Goal: Task Accomplishment & Management: Manage account settings

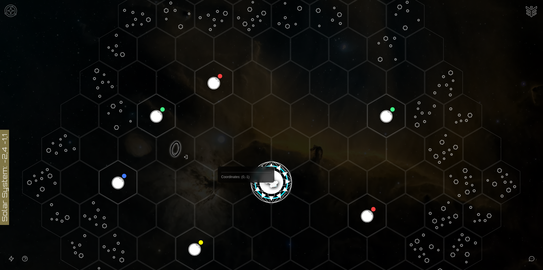
scroll to position [57, 0]
drag, startPoint x: 261, startPoint y: 188, endPoint x: 262, endPoint y: 178, distance: 9.4
click at [262, 178] on image at bounding box center [271, 179] width 44 height 44
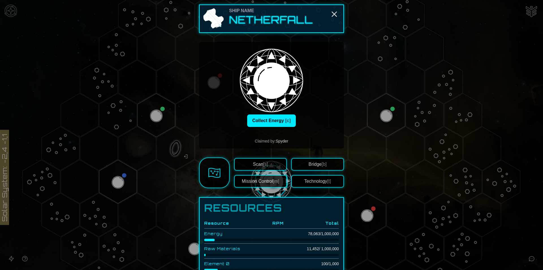
click at [269, 114] on img at bounding box center [272, 80] width 68 height 68
click at [268, 121] on button "Collect Energy [c]" at bounding box center [271, 120] width 49 height 12
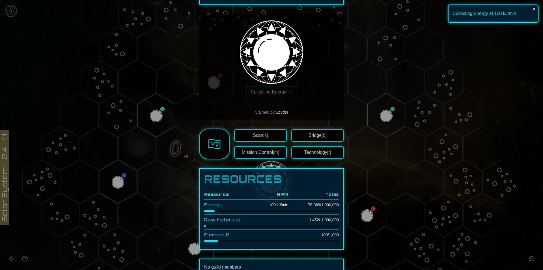
click at [337, 182] on div "Resources Resource RPM Total Energy 100 kJ/min 78,069 / 1,000,000 Raw Materials…" at bounding box center [271, 208] width 145 height 81
click at [378, 186] on div at bounding box center [271, 135] width 543 height 270
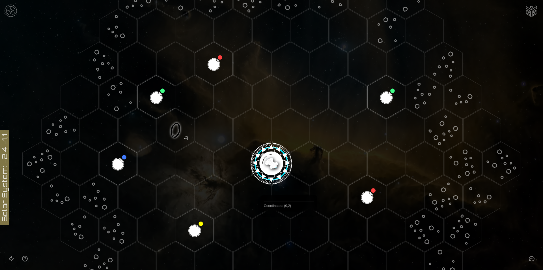
scroll to position [85, 0]
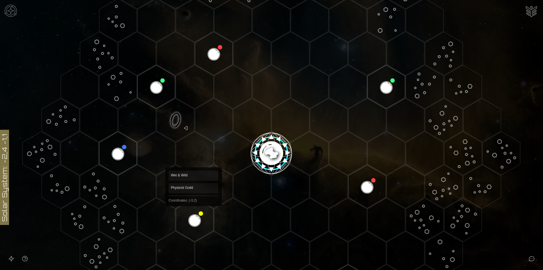
click at [194, 208] on polygon "Hex at coordinates -3,2, clickable" at bounding box center [195, 220] width 38 height 44
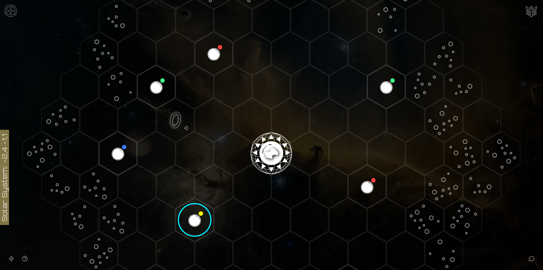
click at [194, 208] on image at bounding box center [195, 220] width 44 height 44
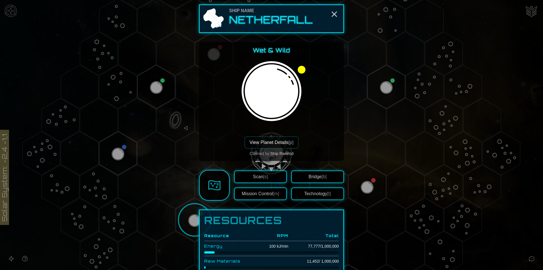
click at [252, 141] on button "View Planet Details [p]" at bounding box center [271, 142] width 53 height 12
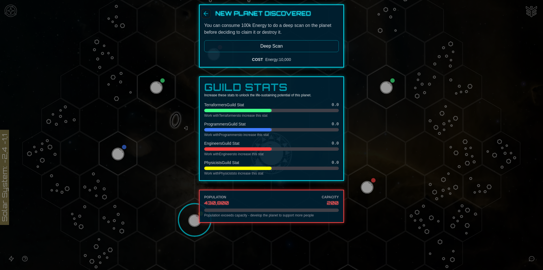
click at [203, 13] on icon "Back" at bounding box center [206, 13] width 7 height 7
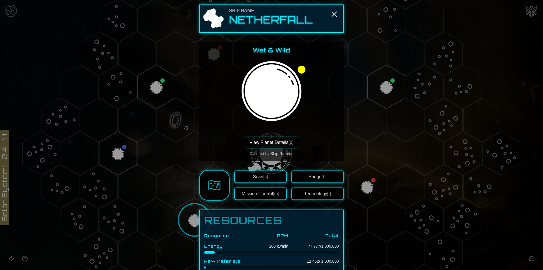
click at [299, 178] on button "Bridge [b]" at bounding box center [317, 176] width 53 height 12
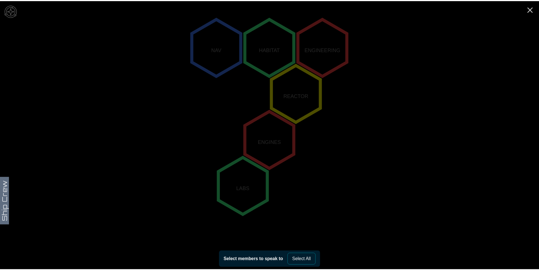
scroll to position [103, 0]
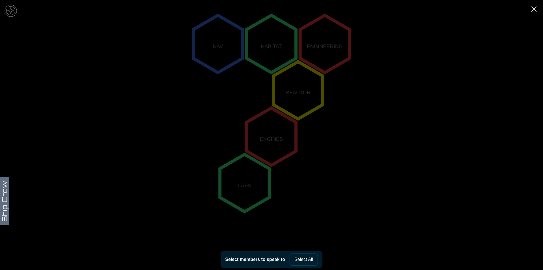
click at [304, 254] on button "Select All" at bounding box center [304, 259] width 28 height 12
click at [291, 256] on button "Select All" at bounding box center [304, 259] width 28 height 12
click at [7, 14] on img at bounding box center [10, 10] width 17 height 17
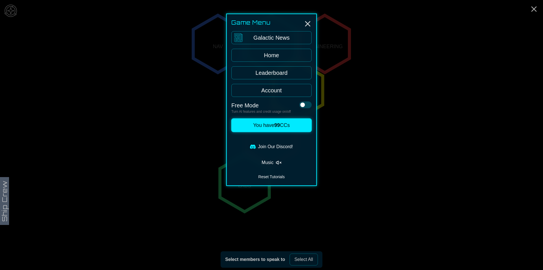
click at [289, 44] on link "Galactic News" at bounding box center [271, 37] width 80 height 13
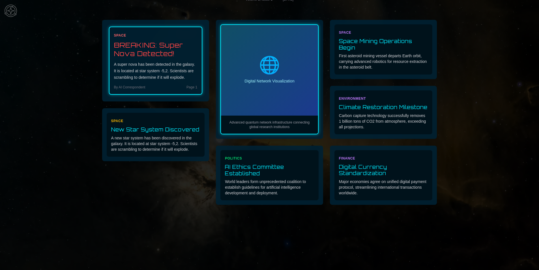
scroll to position [53, 0]
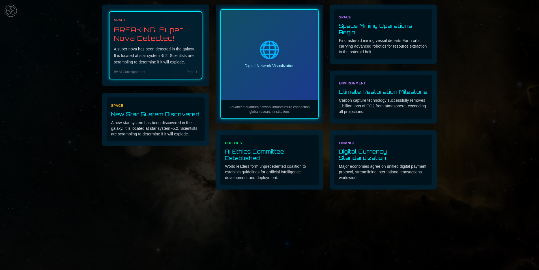
click at [161, 50] on p "A super nova has been detected in the galaxy. It is located at star system -5,2…" at bounding box center [155, 55] width 83 height 19
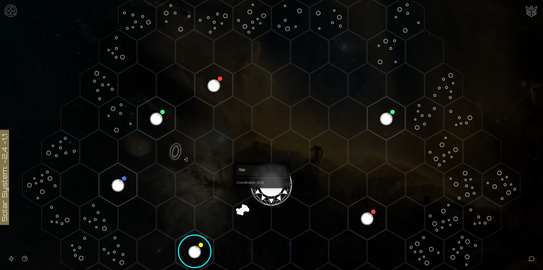
scroll to position [57, 0]
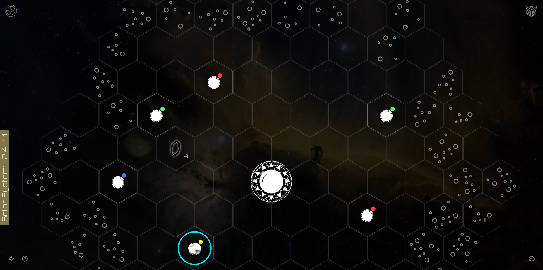
click at [206, 255] on image at bounding box center [195, 248] width 44 height 44
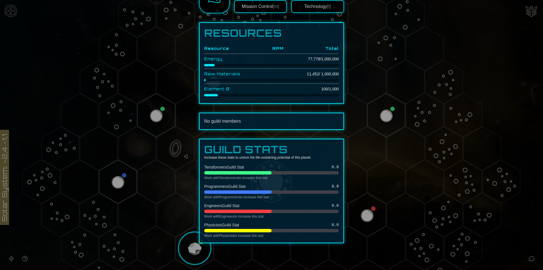
scroll to position [187, 0]
click at [257, 127] on div "No guild members" at bounding box center [271, 120] width 145 height 17
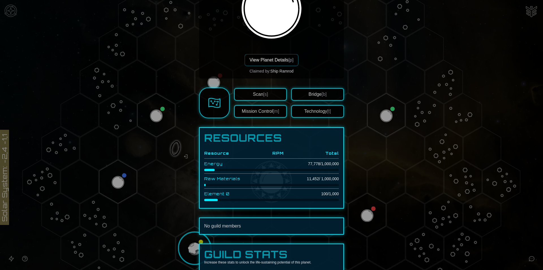
scroll to position [74, 0]
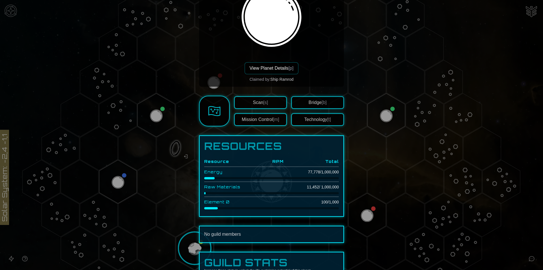
click at [302, 115] on button "Technology [t]" at bounding box center [317, 119] width 53 height 12
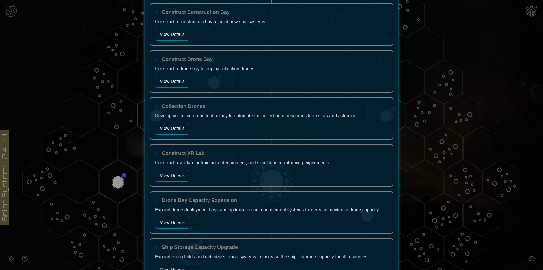
scroll to position [173, 0]
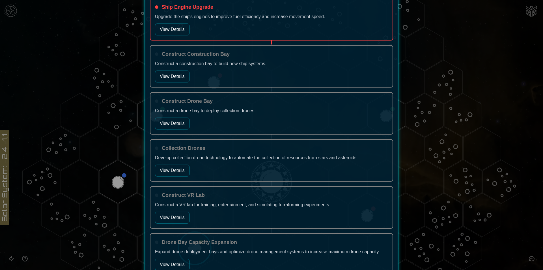
click at [411, 142] on div at bounding box center [271, 135] width 543 height 270
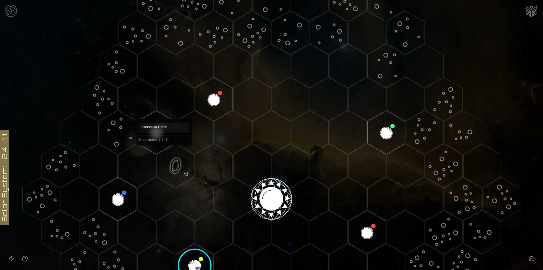
scroll to position [33, 0]
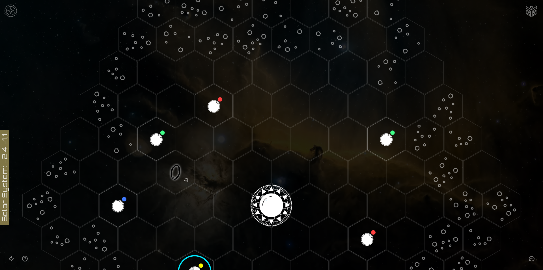
click at [184, 162] on polygon "Hex at coordinates -2,-1, clickable" at bounding box center [176, 172] width 38 height 44
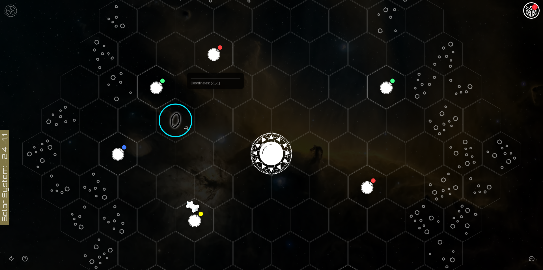
scroll to position [85, 0]
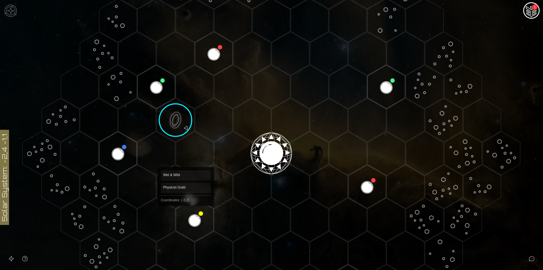
click at [186, 207] on polygon "Hex at coordinates -3,2, clickable" at bounding box center [195, 220] width 38 height 44
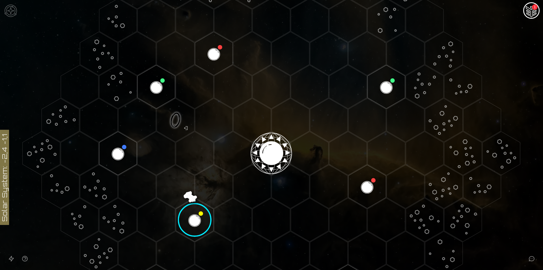
click at [164, 131] on polygon "Hex at coordinates -2,-1, clickable" at bounding box center [176, 120] width 38 height 44
click at [164, 129] on image at bounding box center [175, 120] width 44 height 44
click at [167, 123] on image at bounding box center [175, 120] width 44 height 44
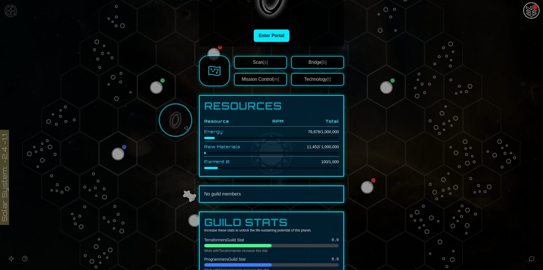
scroll to position [158, 0]
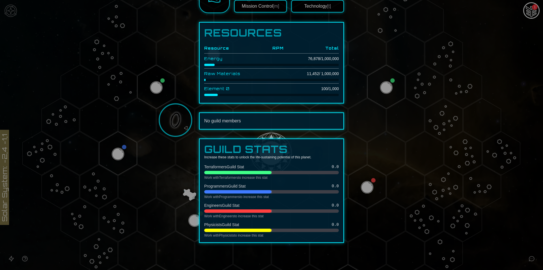
click at [358, 170] on div at bounding box center [271, 135] width 543 height 270
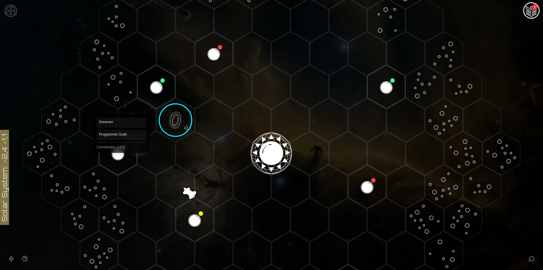
click at [126, 155] on polygon "Hex at coordinates -4,0, clickable" at bounding box center [118, 153] width 38 height 44
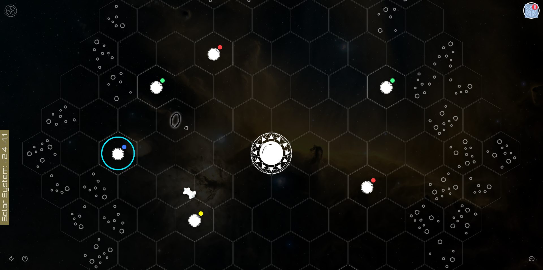
click at [126, 155] on icon at bounding box center [271, 153] width 543 height 476
click at [126, 155] on image at bounding box center [118, 153] width 44 height 44
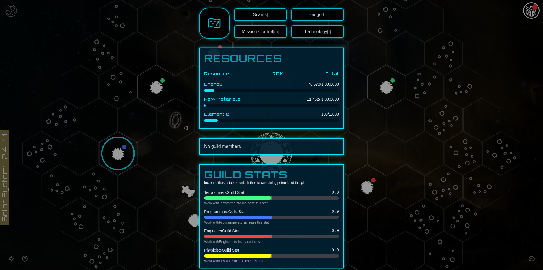
scroll to position [187, 0]
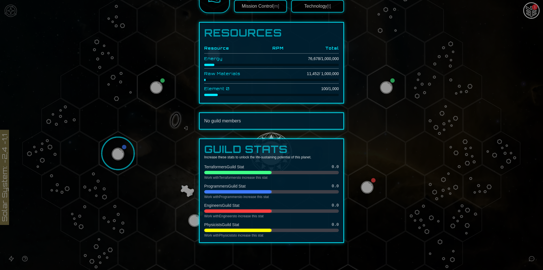
drag, startPoint x: 397, startPoint y: 148, endPoint x: 228, endPoint y: 133, distance: 169.9
click at [397, 148] on div at bounding box center [271, 135] width 543 height 270
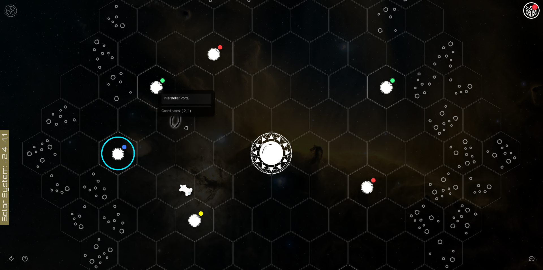
click at [186, 125] on polygon "Hex at coordinates -2,-1, clickable" at bounding box center [176, 120] width 38 height 44
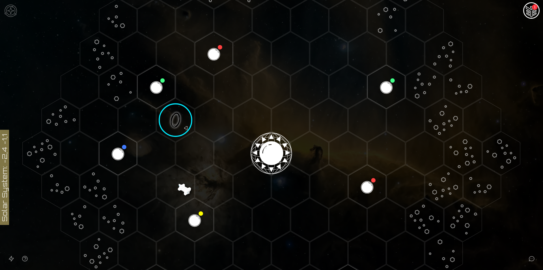
click at [174, 121] on image at bounding box center [175, 120] width 44 height 44
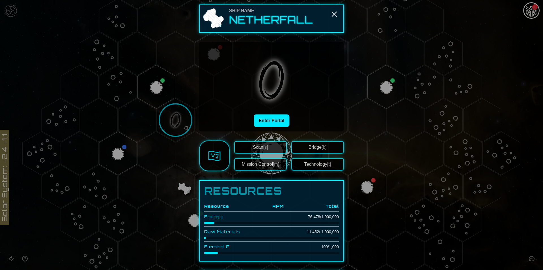
click at [174, 121] on div at bounding box center [271, 135] width 543 height 270
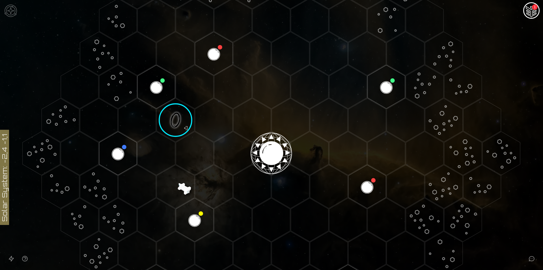
click at [171, 125] on image at bounding box center [175, 120] width 44 height 44
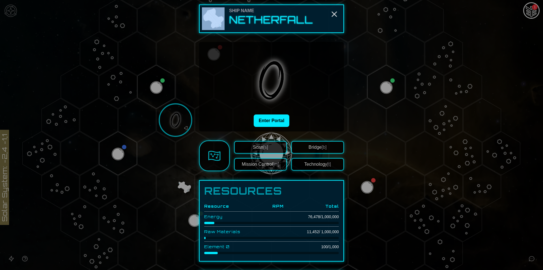
click at [171, 125] on div at bounding box center [271, 135] width 543 height 270
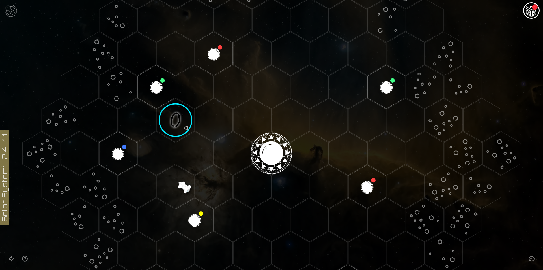
click at [171, 125] on image at bounding box center [175, 120] width 44 height 44
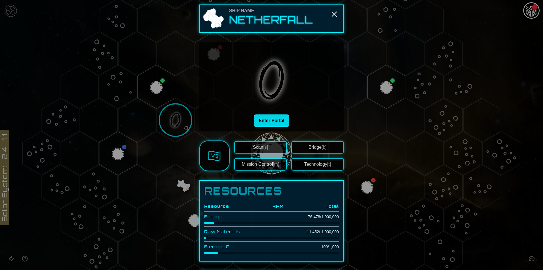
click at [258, 120] on button "Enter Portal" at bounding box center [272, 120] width 36 height 12
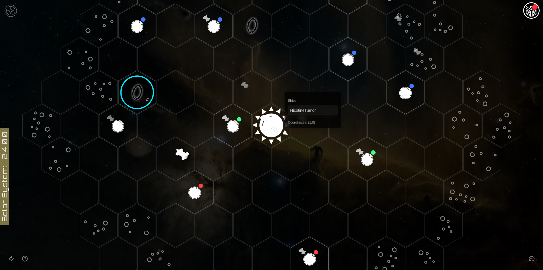
scroll to position [113, 0]
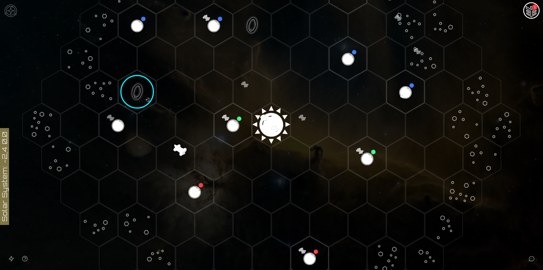
click at [230, 122] on polygon "Hex at coordinates -1,0, clickable" at bounding box center [233, 125] width 38 height 44
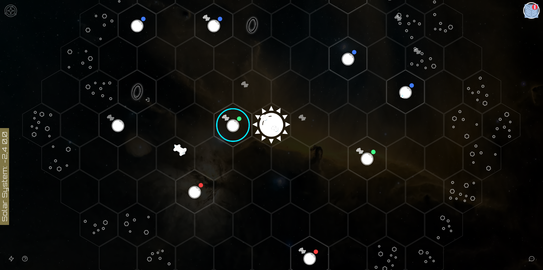
click at [230, 122] on image at bounding box center [233, 125] width 44 height 44
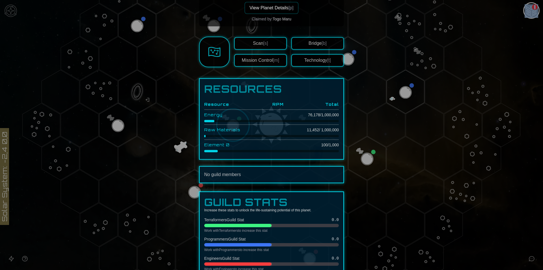
scroll to position [170, 0]
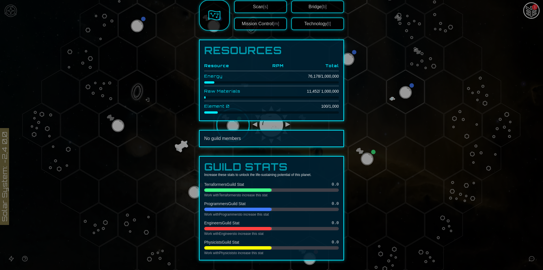
click at [237, 145] on div "No guild members" at bounding box center [271, 138] width 145 height 17
drag, startPoint x: 227, startPoint y: 188, endPoint x: 289, endPoint y: 197, distance: 62.9
click at [289, 197] on div "Terraformers Guild Stat 0.0 Work with Terraformers to increase this stat" at bounding box center [271, 189] width 135 height 16
click at [390, 167] on div at bounding box center [271, 135] width 543 height 270
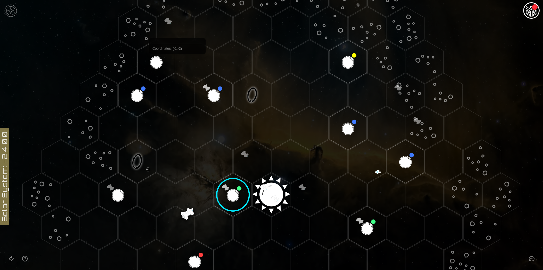
scroll to position [28, 0]
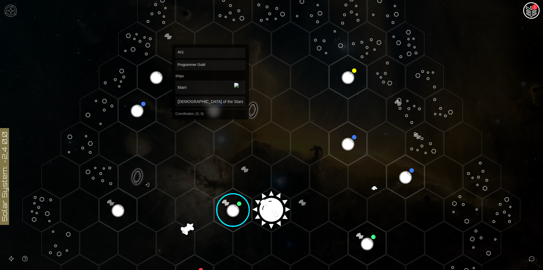
click at [211, 103] on polygon "Hex at coordinates 0,-3, clickable" at bounding box center [214, 110] width 38 height 44
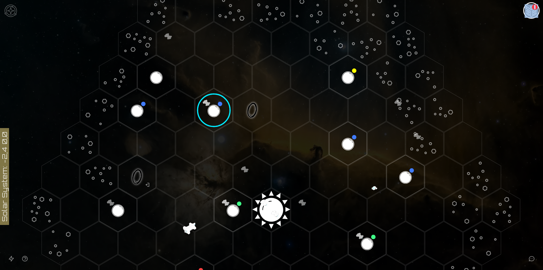
click at [211, 103] on image at bounding box center [214, 110] width 44 height 44
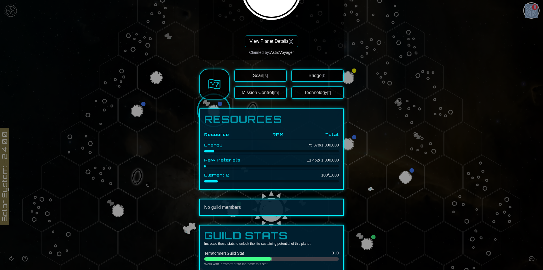
scroll to position [187, 0]
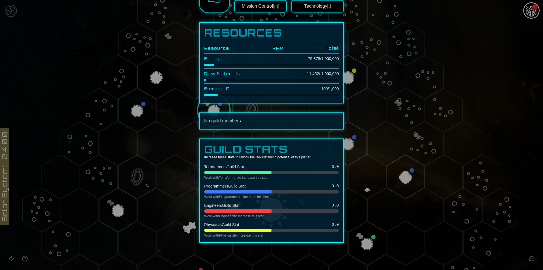
drag, startPoint x: 297, startPoint y: 123, endPoint x: 372, endPoint y: 123, distance: 75.3
click at [298, 123] on div "No guild members" at bounding box center [271, 120] width 135 height 7
drag, startPoint x: 383, startPoint y: 123, endPoint x: 379, endPoint y: 123, distance: 3.4
click at [381, 123] on div at bounding box center [271, 135] width 543 height 270
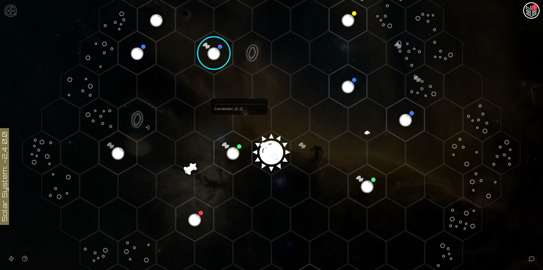
scroll to position [170, 0]
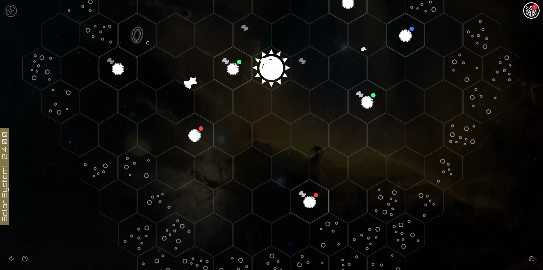
click at [363, 109] on polygon "Hex at coordinates 2,1, clickable" at bounding box center [368, 102] width 38 height 44
click at [363, 109] on icon at bounding box center [271, 68] width 543 height 476
click at [366, 102] on image at bounding box center [367, 101] width 44 height 44
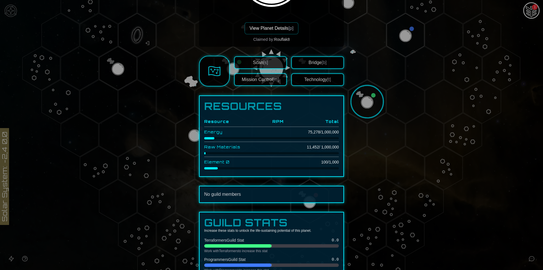
scroll to position [187, 0]
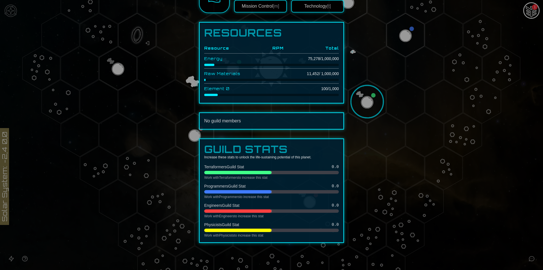
click at [387, 129] on div at bounding box center [271, 135] width 543 height 270
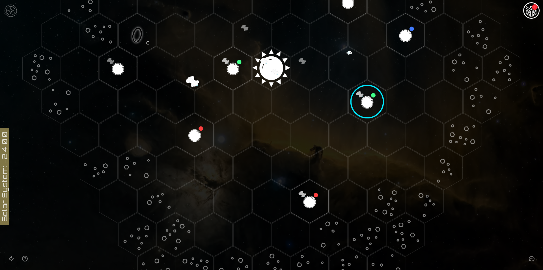
click at [264, 61] on polygon "Hex at coordinates 0,0, clickable" at bounding box center [272, 68] width 38 height 44
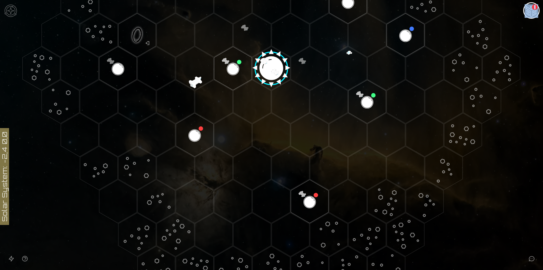
click at [264, 61] on image at bounding box center [271, 66] width 44 height 44
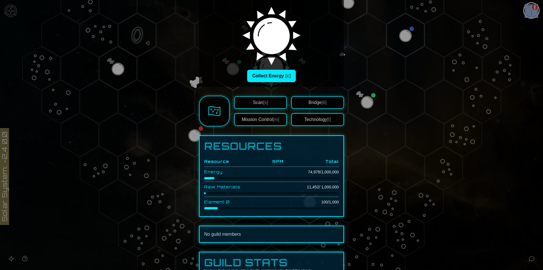
click at [276, 77] on button "Collect Energy [c]" at bounding box center [271, 76] width 49 height 12
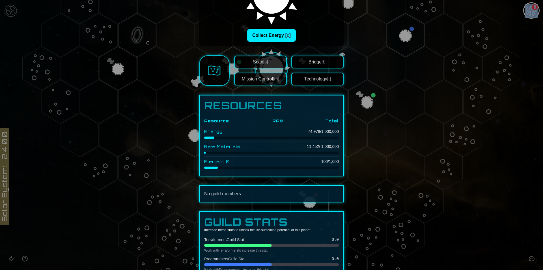
scroll to position [157, 0]
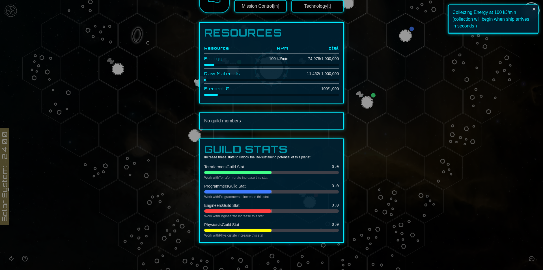
click at [348, 117] on div at bounding box center [271, 135] width 543 height 270
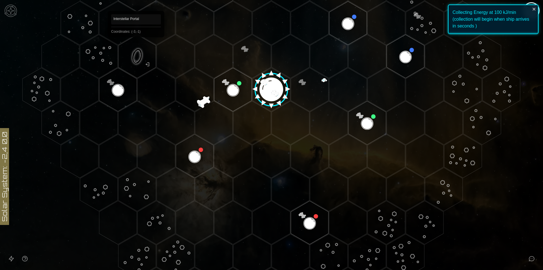
scroll to position [118, 0]
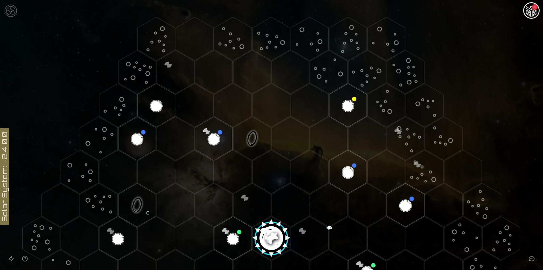
click at [265, 230] on image at bounding box center [271, 236] width 44 height 44
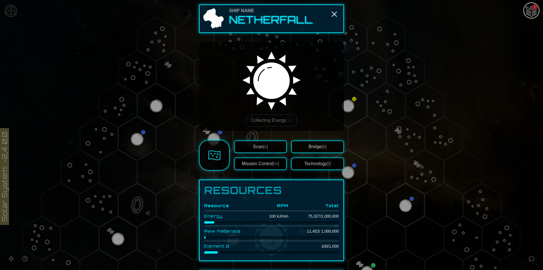
click at [281, 219] on td "100 kJ/min" at bounding box center [272, 216] width 32 height 10
click at [222, 157] on link at bounding box center [214, 155] width 31 height 31
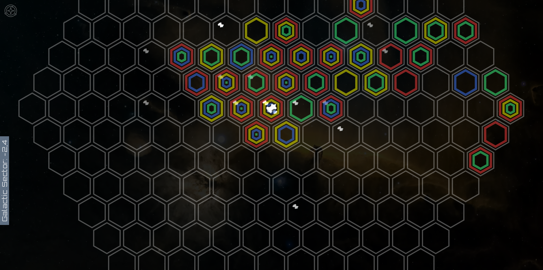
scroll to position [141, 0]
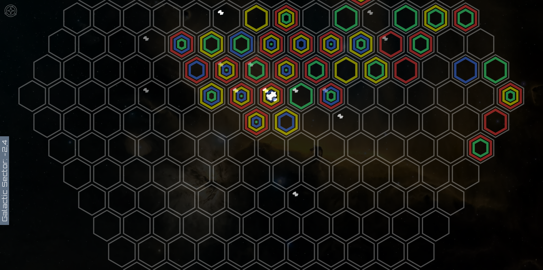
click at [269, 89] on polygon at bounding box center [271, 96] width 26 height 31
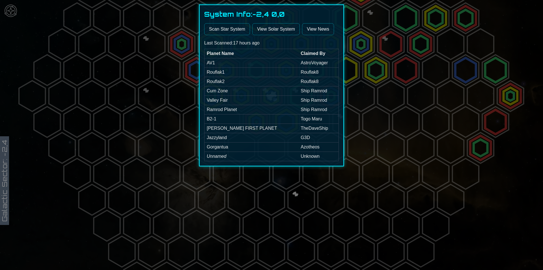
click at [394, 48] on div at bounding box center [271, 135] width 543 height 270
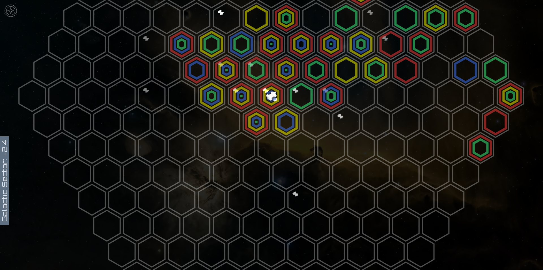
click at [360, 95] on polygon at bounding box center [361, 96] width 26 height 31
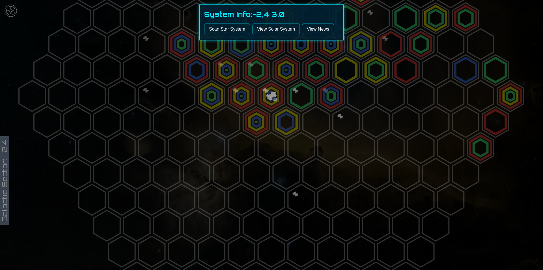
click at [263, 31] on link "View Solar System" at bounding box center [276, 29] width 48 height 12
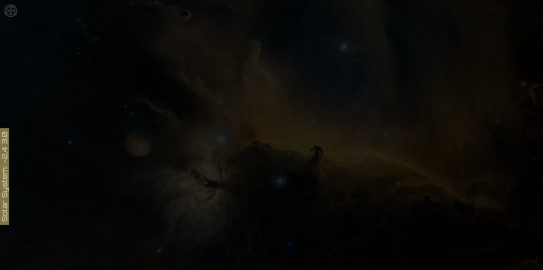
scroll to position [33, 0]
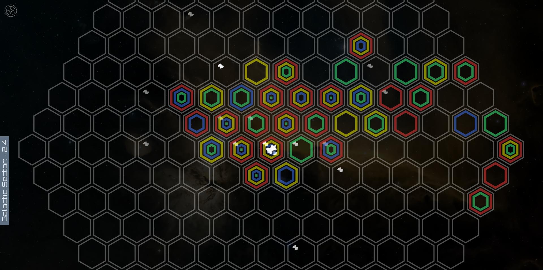
scroll to position [170, 0]
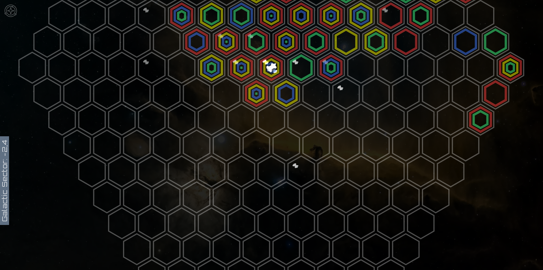
click at [500, 62] on polygon at bounding box center [510, 67] width 26 height 31
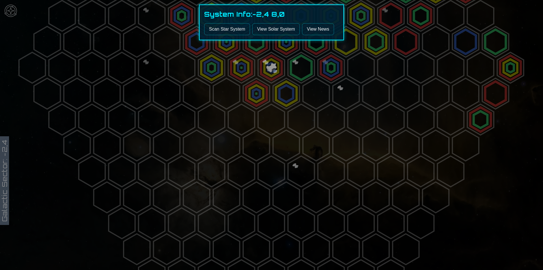
click at [282, 29] on link "View Solar System" at bounding box center [276, 29] width 48 height 12
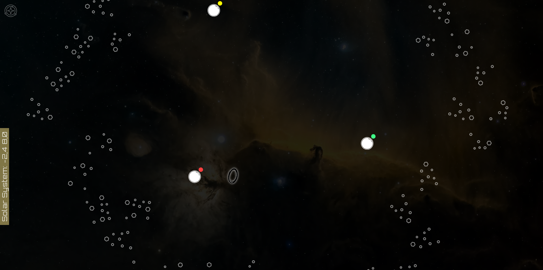
scroll to position [5, 0]
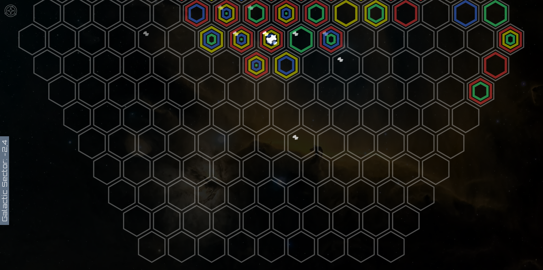
scroll to position [201, 0]
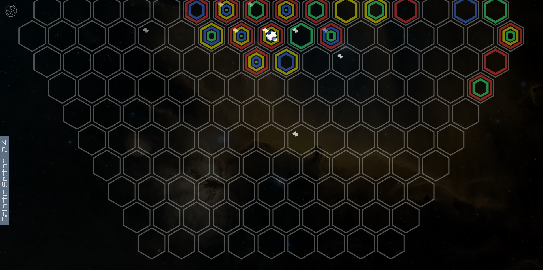
click at [306, 130] on polygon at bounding box center [301, 139] width 26 height 31
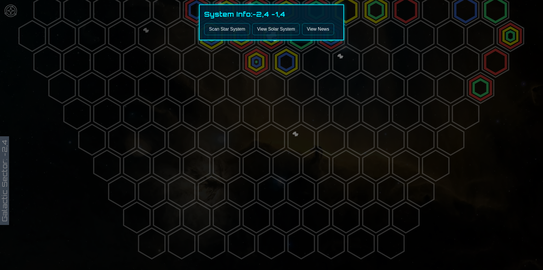
click at [266, 32] on link "View Solar System" at bounding box center [276, 29] width 48 height 12
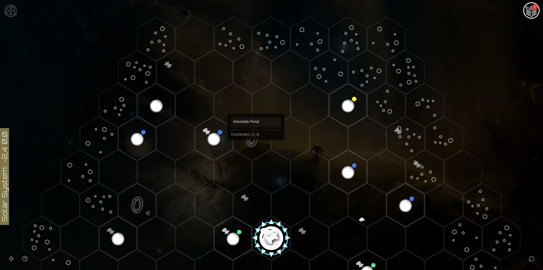
click at [256, 148] on polygon "Hex at coordinates 1,-3, clickable" at bounding box center [252, 139] width 38 height 44
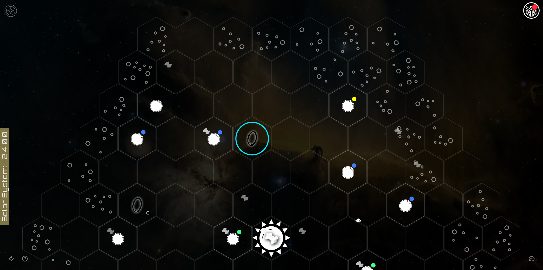
click at [255, 148] on image at bounding box center [252, 138] width 44 height 44
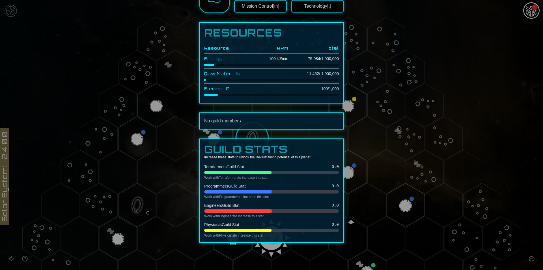
click at [251, 121] on div "No guild members" at bounding box center [271, 120] width 135 height 7
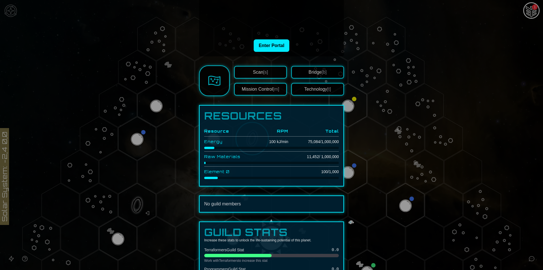
scroll to position [73, 0]
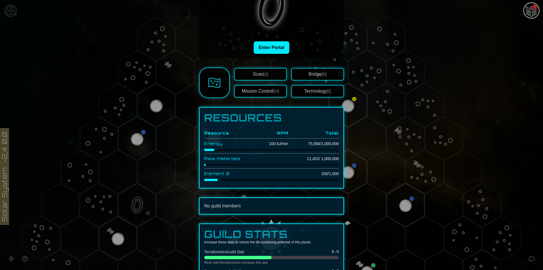
click at [307, 92] on button "Technology [t]" at bounding box center [317, 91] width 53 height 12
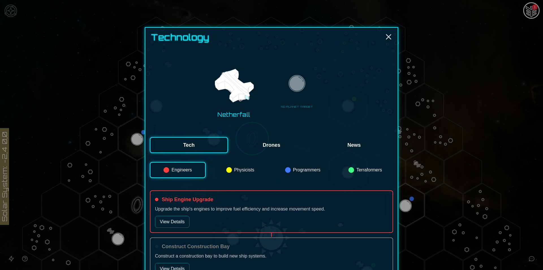
scroll to position [113, 0]
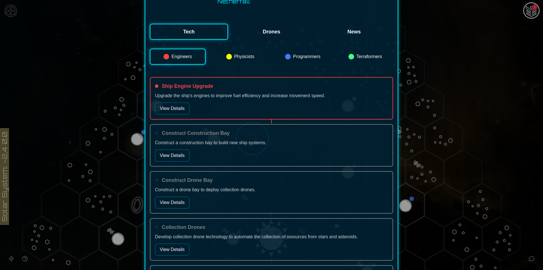
click at [155, 112] on button "View Details" at bounding box center [172, 108] width 35 height 12
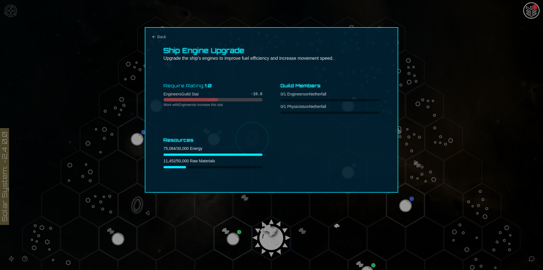
scroll to position [0, 0]
click at [413, 116] on div at bounding box center [271, 135] width 543 height 270
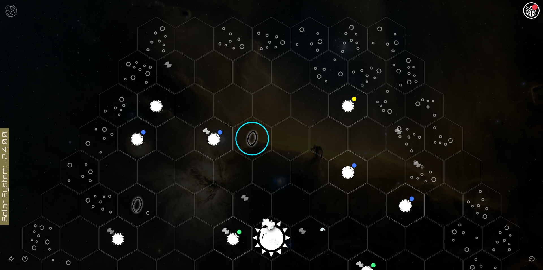
click at [256, 123] on image at bounding box center [252, 138] width 44 height 44
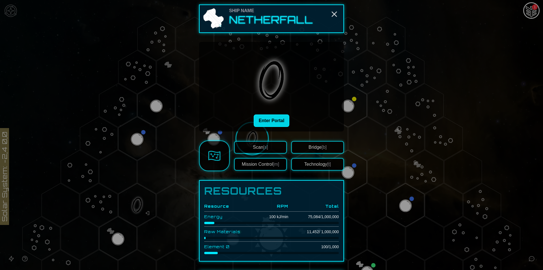
click at [268, 122] on button "Enter Portal" at bounding box center [272, 120] width 36 height 12
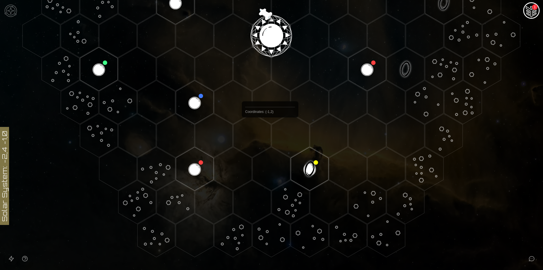
scroll to position [203, 0]
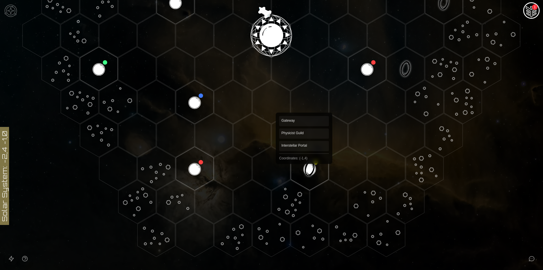
click at [304, 159] on polygon "Hex at coordinates -1,4, clickable" at bounding box center [310, 169] width 38 height 44
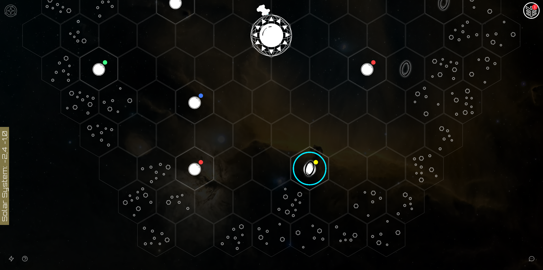
click at [313, 160] on image at bounding box center [310, 168] width 44 height 44
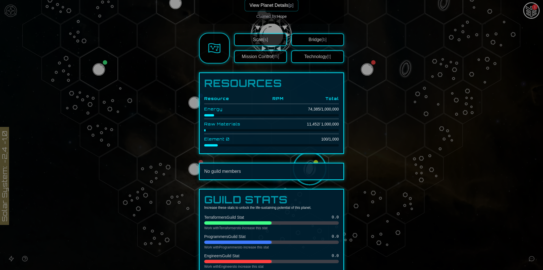
scroll to position [277, 0]
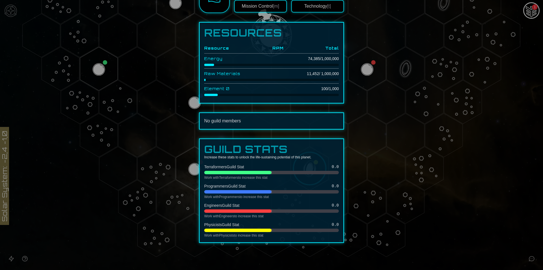
click at [248, 125] on div "No guild members" at bounding box center [271, 120] width 145 height 17
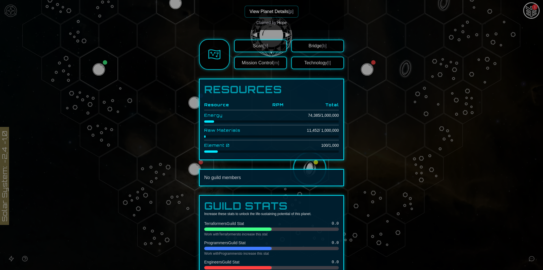
scroll to position [192, 0]
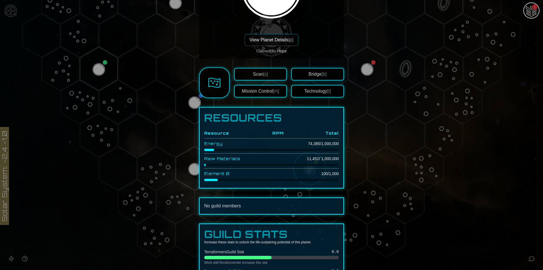
click at [270, 78] on button "Scan [s]" at bounding box center [260, 74] width 53 height 12
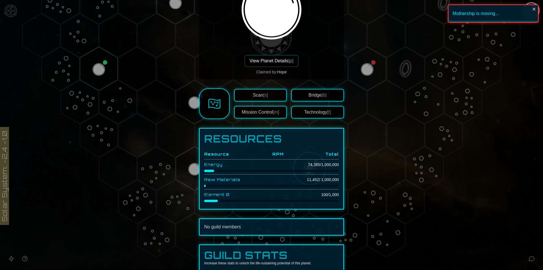
scroll to position [135, 0]
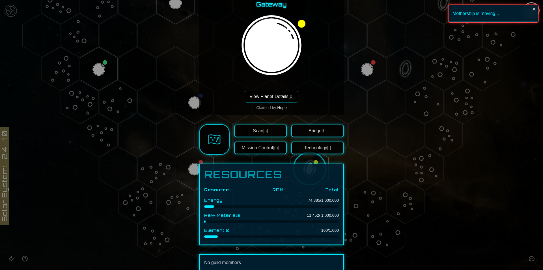
click at [263, 100] on button "View Planet Details [p]" at bounding box center [271, 97] width 53 height 12
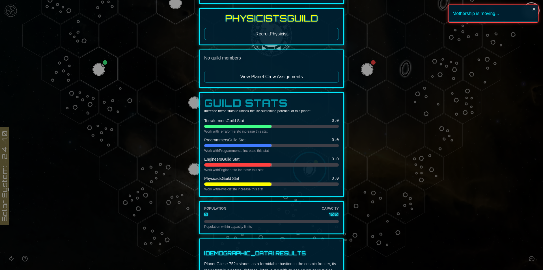
scroll to position [0, 0]
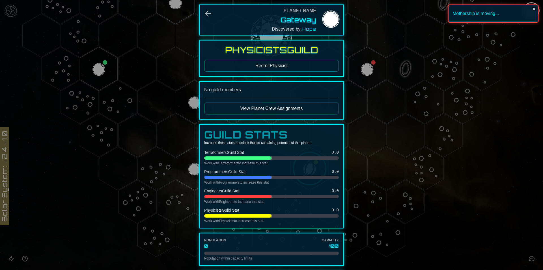
click at [230, 66] on button "Recruit Physicist" at bounding box center [271, 66] width 135 height 12
click at [373, 131] on div at bounding box center [271, 135] width 543 height 270
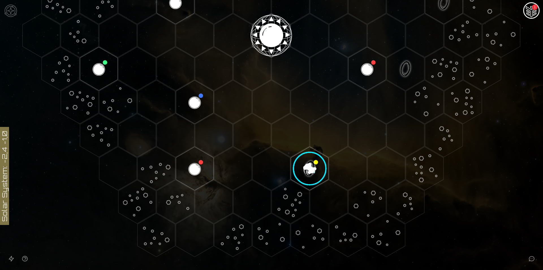
click at [314, 168] on image at bounding box center [310, 168] width 44 height 44
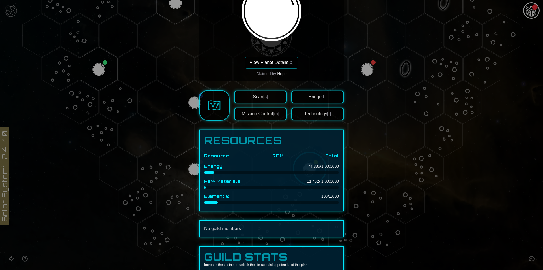
scroll to position [170, 0]
click at [271, 111] on button "Mission Control [m]" at bounding box center [260, 113] width 53 height 12
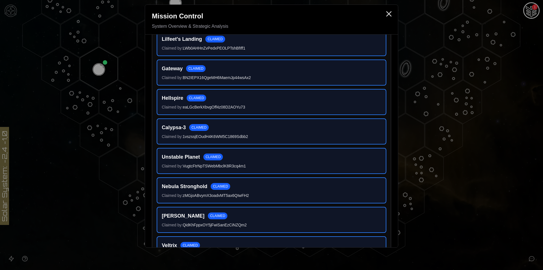
scroll to position [0, 0]
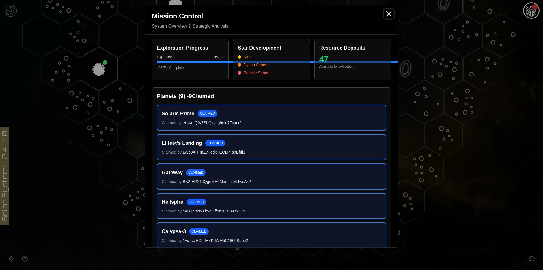
click at [389, 14] on line "Close" at bounding box center [389, 14] width 5 height 5
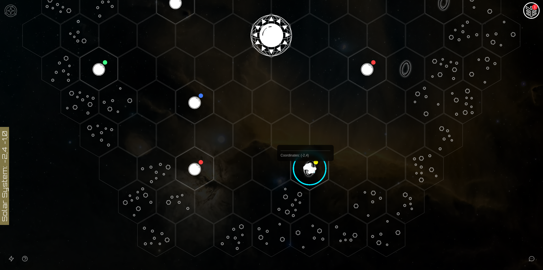
click at [306, 174] on image at bounding box center [310, 168] width 44 height 44
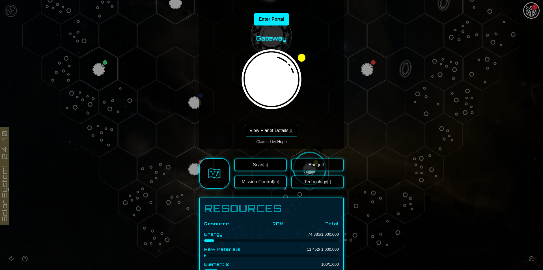
scroll to position [170, 0]
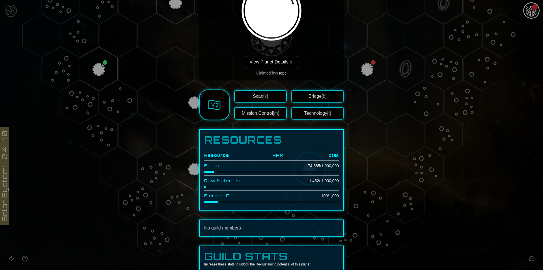
click at [299, 109] on button "Technology [t]" at bounding box center [317, 113] width 53 height 12
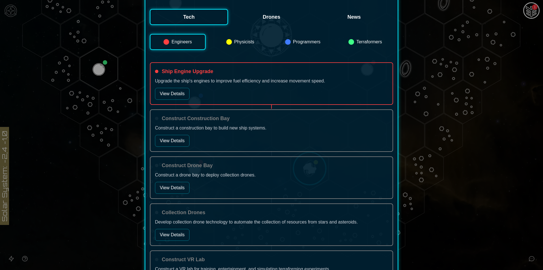
scroll to position [113, 0]
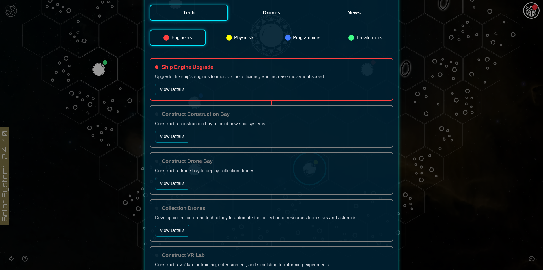
click at [264, 12] on button "Drones" at bounding box center [272, 13] width 78 height 16
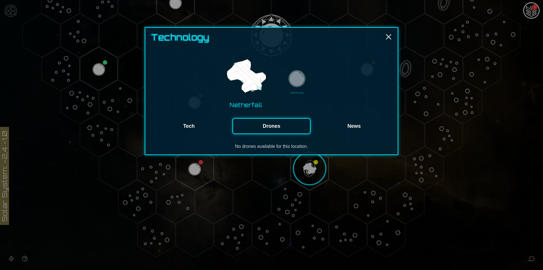
click at [337, 130] on button "News" at bounding box center [354, 126] width 78 height 16
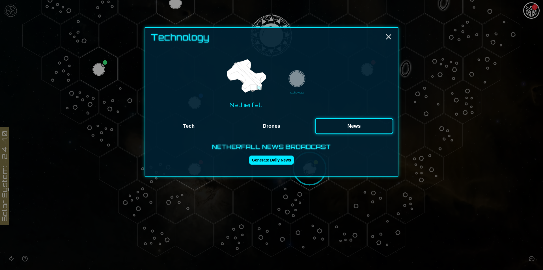
click at [204, 126] on button "Tech" at bounding box center [189, 126] width 78 height 16
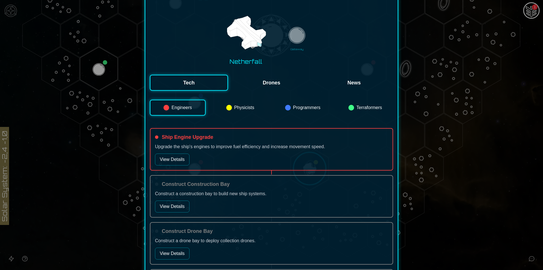
scroll to position [57, 0]
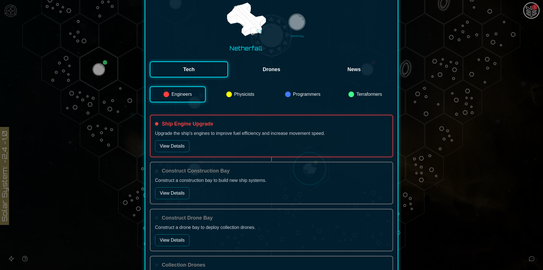
click at [180, 149] on button "View Details" at bounding box center [172, 146] width 35 height 12
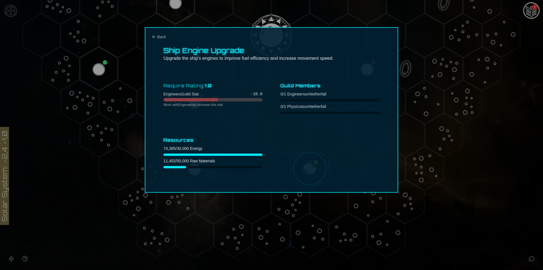
drag, startPoint x: 484, startPoint y: 54, endPoint x: 474, endPoint y: 60, distance: 11.0
click at [484, 54] on div at bounding box center [271, 135] width 543 height 270
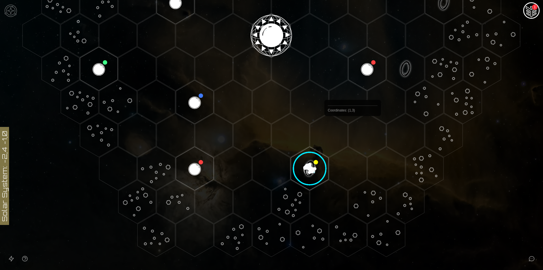
click at [304, 158] on image at bounding box center [310, 168] width 44 height 44
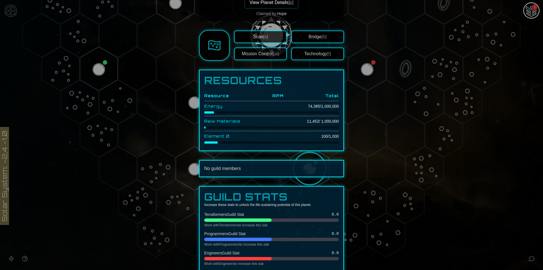
scroll to position [192, 0]
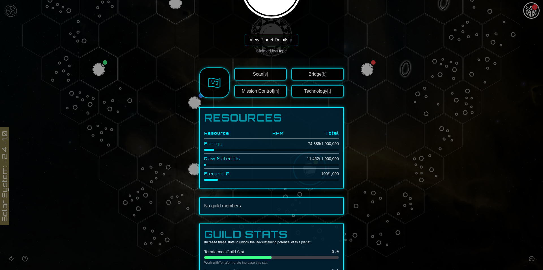
click at [278, 44] on button "View Planet Details [p]" at bounding box center [271, 40] width 53 height 12
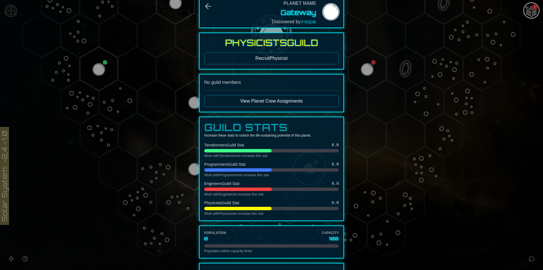
scroll to position [0, 0]
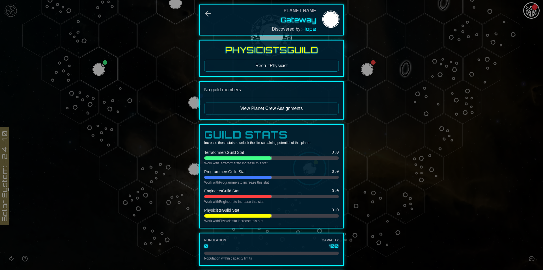
click at [244, 64] on button "Recruit Physicist" at bounding box center [271, 66] width 135 height 12
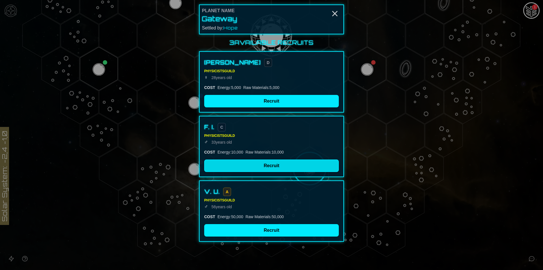
click at [301, 161] on button "Recruit" at bounding box center [271, 165] width 135 height 12
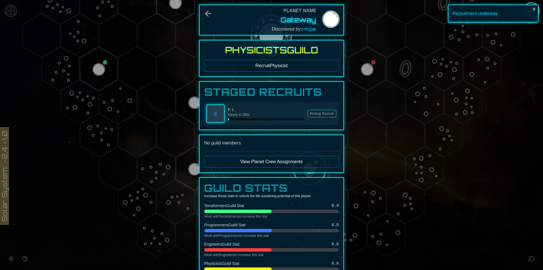
click at [302, 162] on button "View Planet Crew Assignments" at bounding box center [271, 162] width 135 height 12
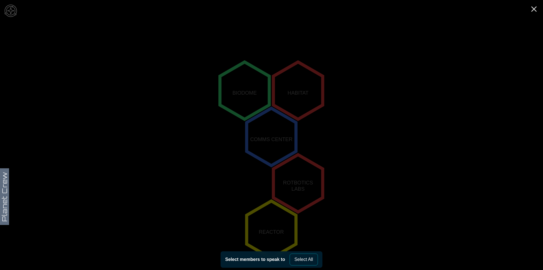
scroll to position [205, 0]
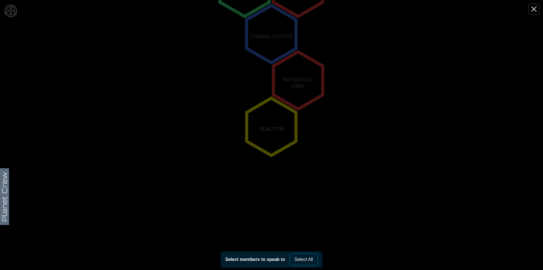
click at [537, 6] on icon "Close" at bounding box center [534, 9] width 9 height 9
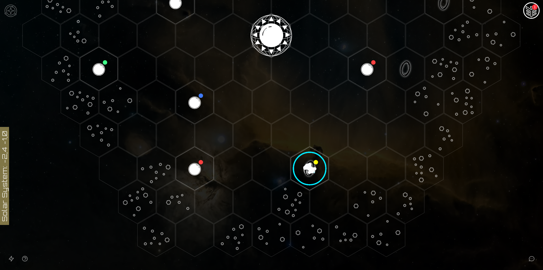
click at [312, 164] on image at bounding box center [310, 168] width 44 height 44
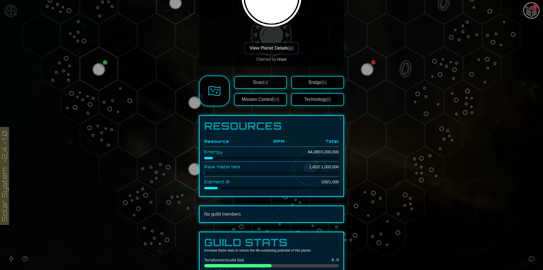
scroll to position [198, 0]
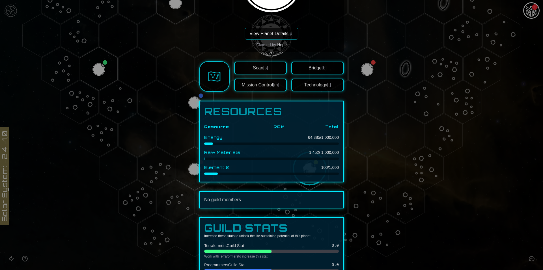
click at [264, 35] on button "View Planet Details [p]" at bounding box center [271, 34] width 53 height 12
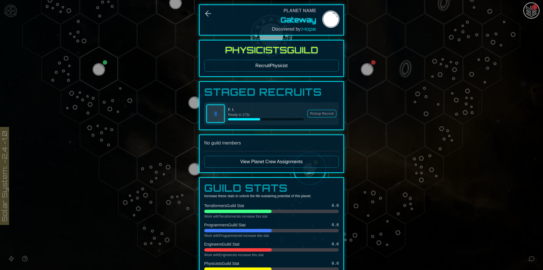
click at [230, 164] on button "View Planet Crew Assignments" at bounding box center [271, 162] width 135 height 12
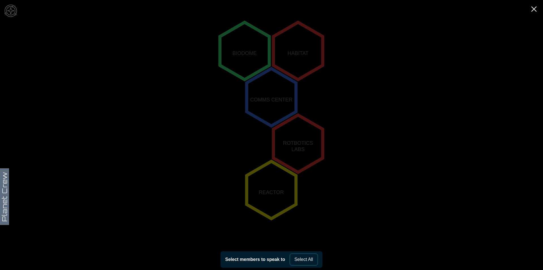
scroll to position [92, 0]
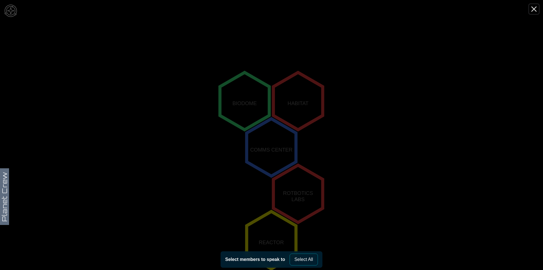
click at [530, 8] on icon "Close" at bounding box center [534, 9] width 9 height 9
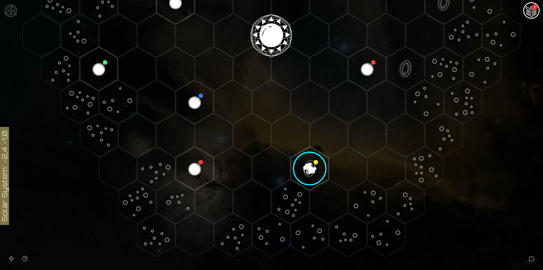
click at [312, 168] on image at bounding box center [310, 168] width 44 height 44
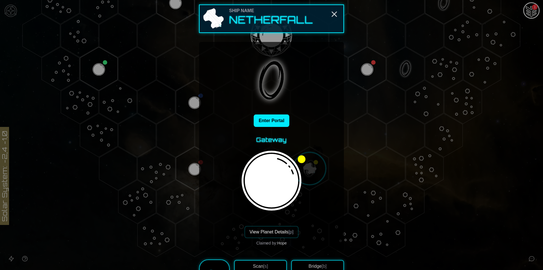
click at [246, 26] on div "Ship Name Netherfall" at bounding box center [271, 19] width 145 height 28
click at [218, 20] on img at bounding box center [213, 18] width 23 height 23
click at [345, 15] on div at bounding box center [271, 135] width 543 height 270
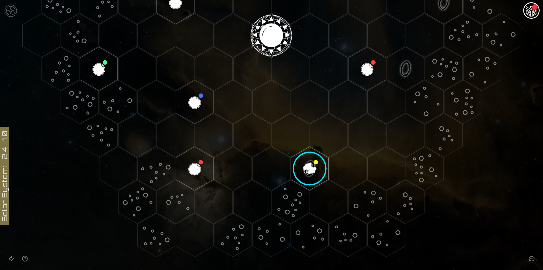
click at [10, 8] on img at bounding box center [10, 10] width 17 height 17
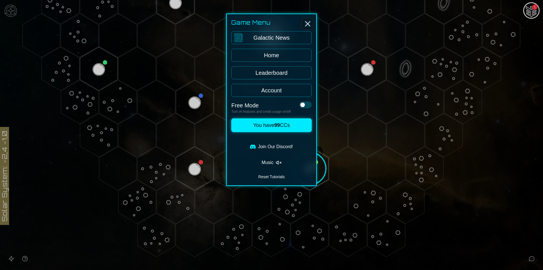
click at [308, 23] on icon "Close" at bounding box center [307, 23] width 9 height 9
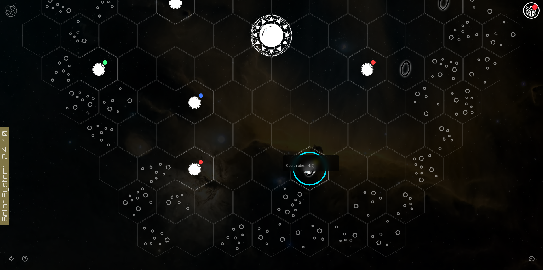
click at [309, 179] on image at bounding box center [310, 168] width 44 height 44
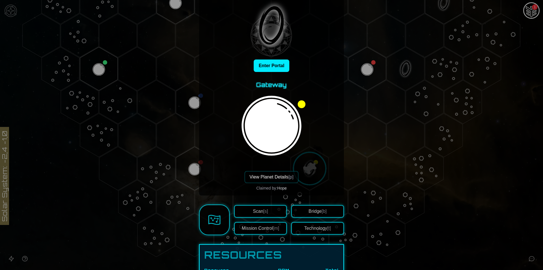
scroll to position [170, 0]
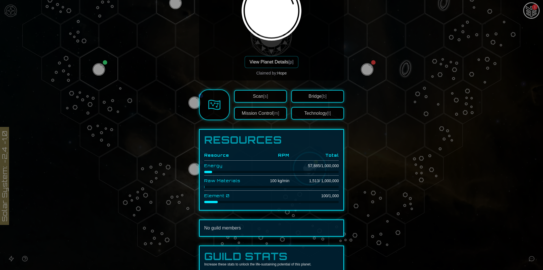
click at [260, 63] on button "View Planet Details [p]" at bounding box center [271, 62] width 53 height 12
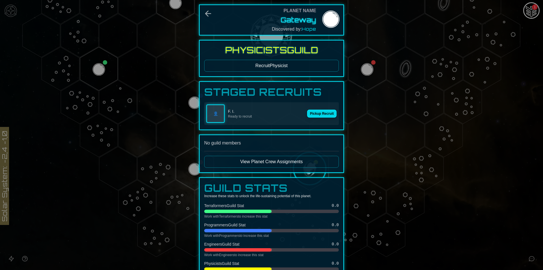
click at [319, 115] on button "Pickup Recruit" at bounding box center [321, 114] width 29 height 8
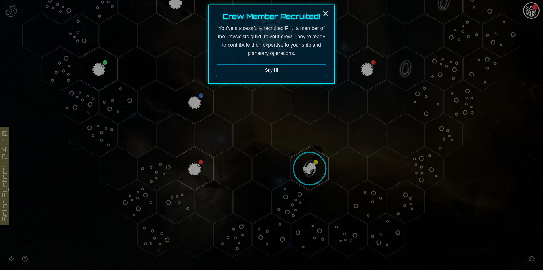
click at [284, 71] on button "Say Hi" at bounding box center [272, 70] width 112 height 12
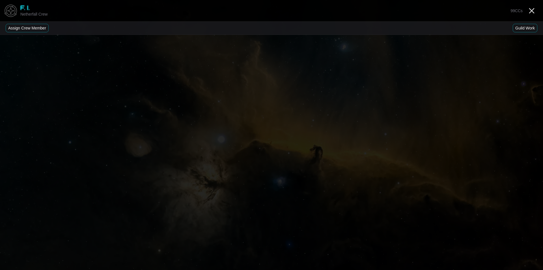
click at [25, 27] on button "Assign Crew Member" at bounding box center [27, 28] width 43 height 8
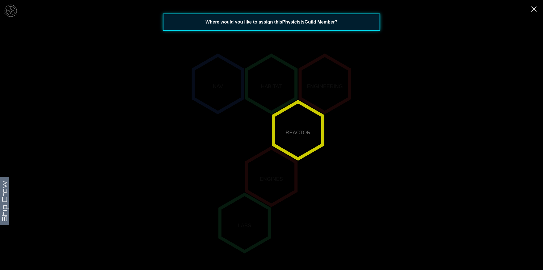
click at [285, 208] on icon "NAV HABITAT ENGINEERING REACTOR ENGINES LABS" at bounding box center [271, 176] width 543 height 478
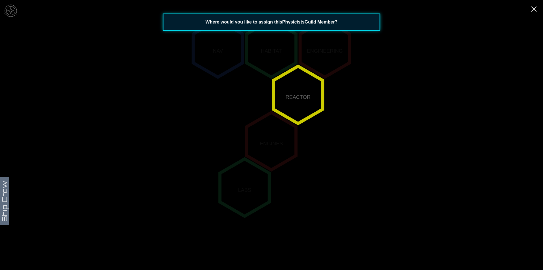
scroll to position [103, 0]
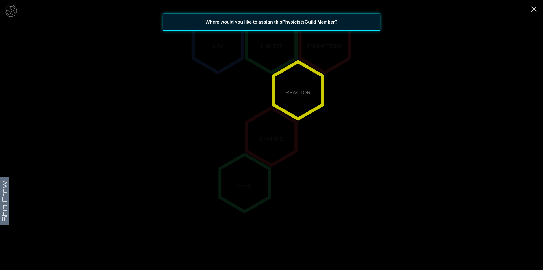
click at [304, 83] on polygon "1,-1" at bounding box center [298, 90] width 49 height 57
click at [304, 93] on polygon "1,-1" at bounding box center [298, 90] width 49 height 57
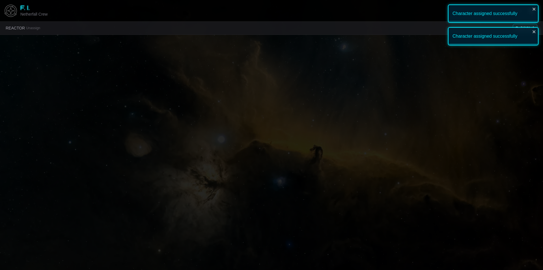
click at [531, 9] on div "Character assigned successfully" at bounding box center [493, 14] width 91 height 18
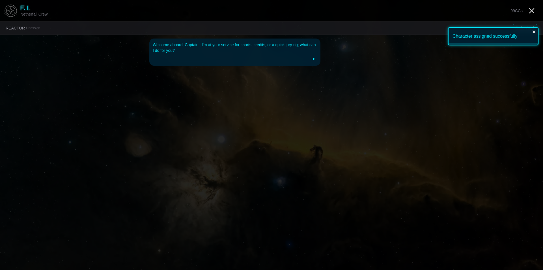
click at [536, 31] on div "Character assigned successfully" at bounding box center [493, 36] width 91 height 18
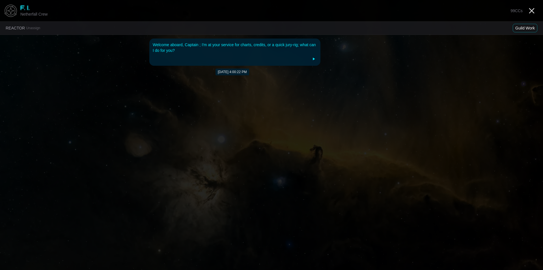
click at [308, 60] on div at bounding box center [235, 58] width 164 height 7
click at [316, 59] on icon at bounding box center [314, 59] width 5 height 5
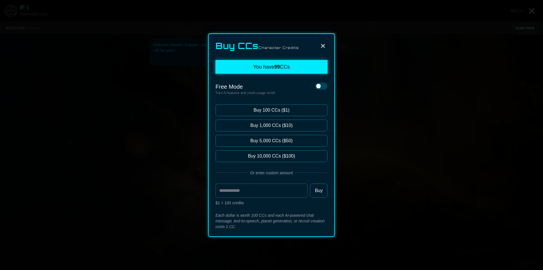
click at [324, 45] on icon at bounding box center [323, 45] width 7 height 7
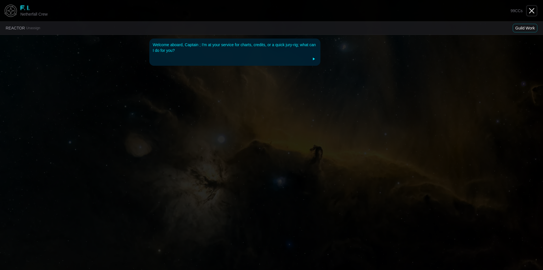
click at [535, 14] on icon "Close" at bounding box center [531, 10] width 9 height 9
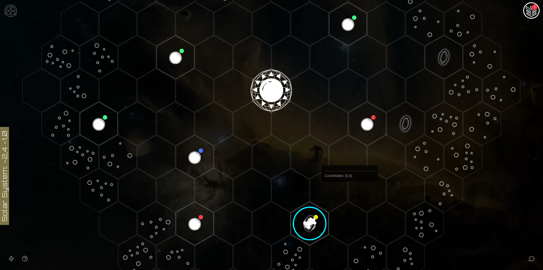
scroll to position [170, 0]
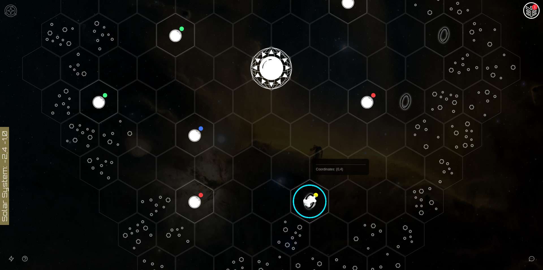
click at [312, 198] on image at bounding box center [310, 201] width 44 height 44
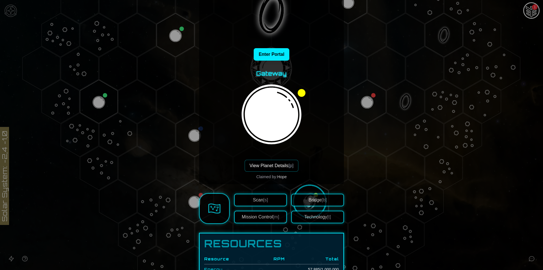
scroll to position [113, 0]
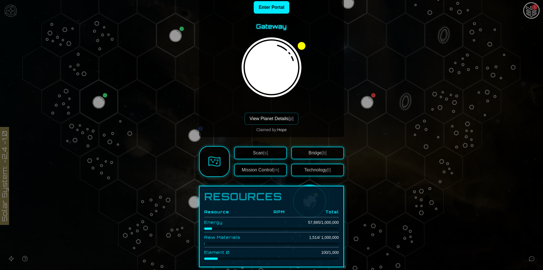
click at [318, 149] on button "Bridge [b]" at bounding box center [317, 153] width 53 height 12
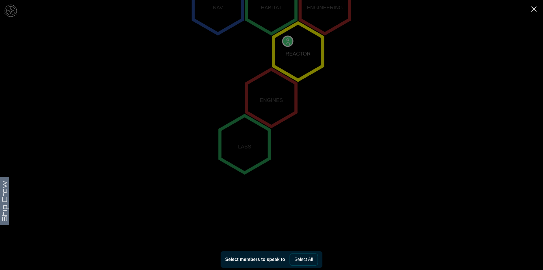
scroll to position [103, 0]
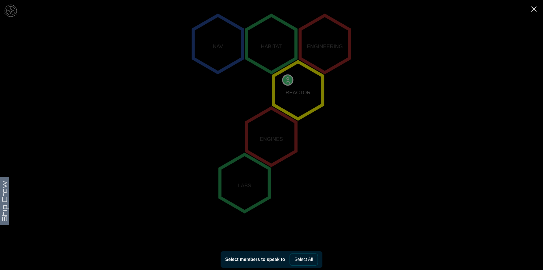
click at [284, 80] on polygon "1,-1" at bounding box center [298, 90] width 49 height 57
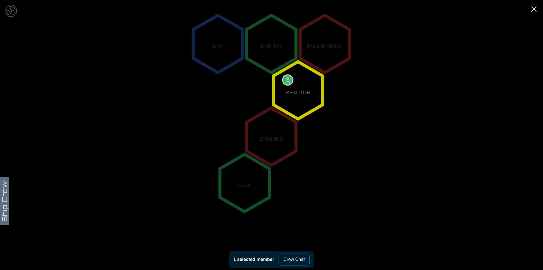
click at [284, 261] on button "Crew Chat" at bounding box center [294, 259] width 31 height 12
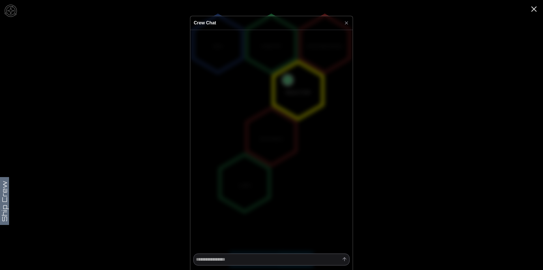
click at [345, 26] on div "Crew Chat" at bounding box center [271, 23] width 162 height 14
click at [347, 23] on icon at bounding box center [346, 23] width 3 height 3
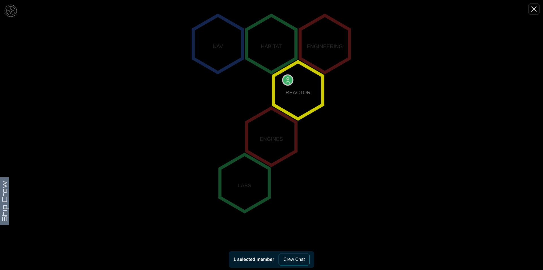
click at [538, 11] on icon "Close" at bounding box center [534, 9] width 9 height 9
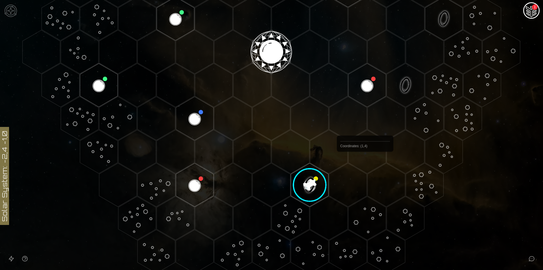
scroll to position [203, 0]
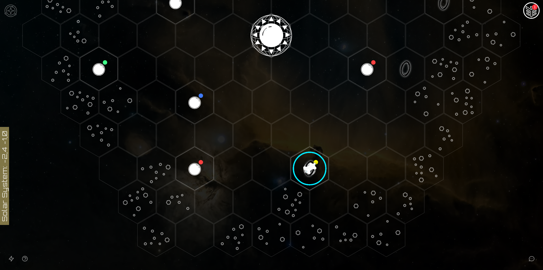
click at [309, 173] on image at bounding box center [310, 168] width 44 height 44
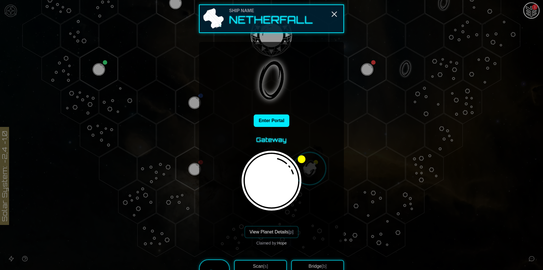
click at [287, 15] on h2 "Netherfall" at bounding box center [271, 19] width 84 height 11
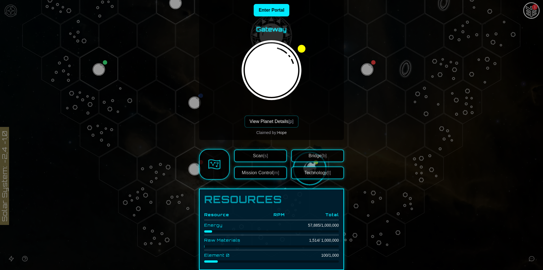
scroll to position [170, 0]
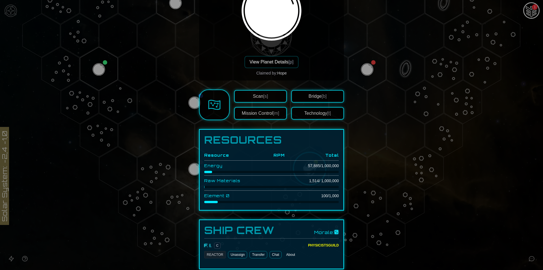
click at [243, 111] on button "Mission Control [m]" at bounding box center [260, 113] width 53 height 12
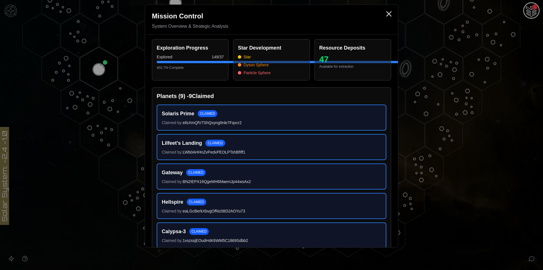
click at [459, 119] on div at bounding box center [271, 135] width 543 height 270
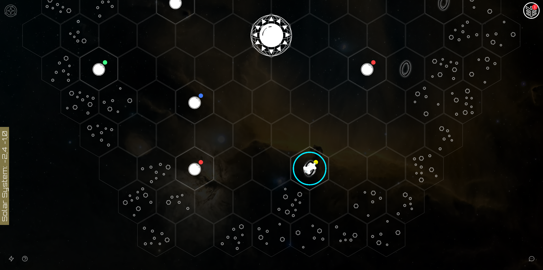
click at [256, 50] on polygon "Hex at coordinates -1,1, clickable" at bounding box center [252, 69] width 38 height 44
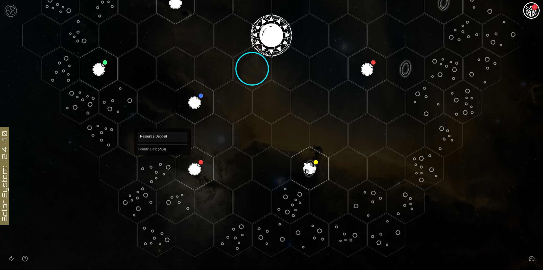
click at [163, 162] on polygon "Hex at coordinates -5,4, clickable" at bounding box center [157, 169] width 38 height 44
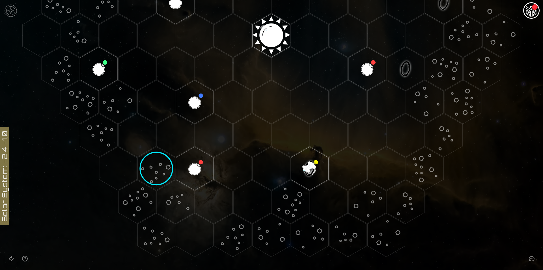
click at [186, 162] on polygon "Hex at coordinates -4,4, clickable" at bounding box center [195, 169] width 38 height 44
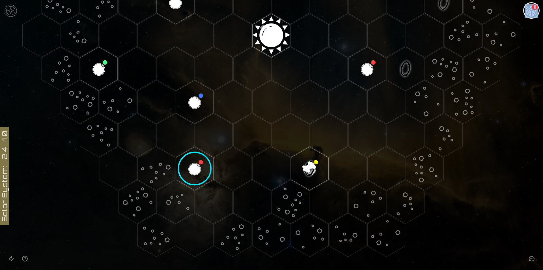
click at [186, 162] on image at bounding box center [195, 168] width 44 height 44
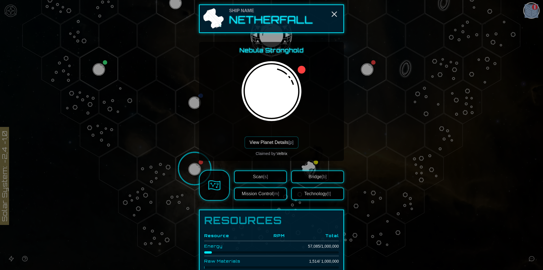
click at [401, 132] on div at bounding box center [271, 135] width 543 height 270
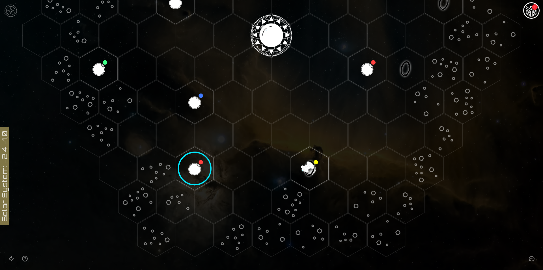
click at [193, 166] on image at bounding box center [195, 168] width 44 height 44
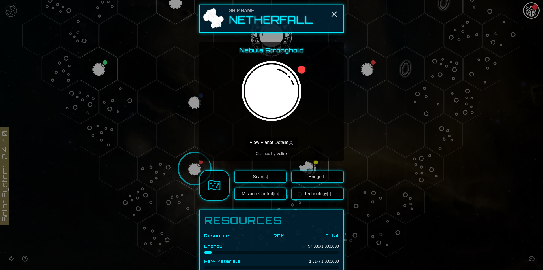
click at [277, 143] on button "View Planet Details [p]" at bounding box center [271, 142] width 53 height 12
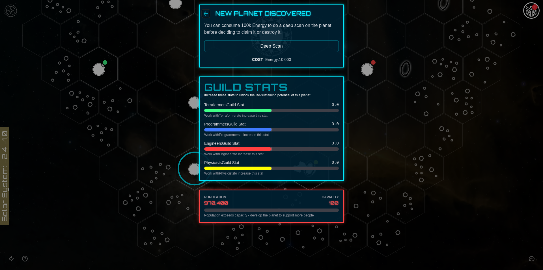
click at [209, 14] on icon "Back" at bounding box center [206, 13] width 7 height 7
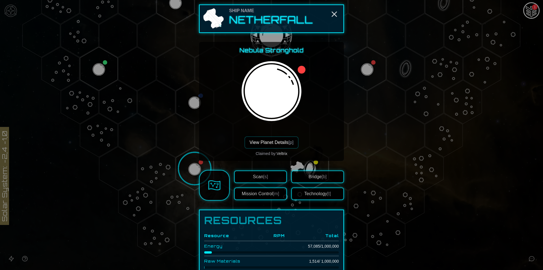
click at [261, 143] on button "View Planet Details [p]" at bounding box center [271, 142] width 53 height 12
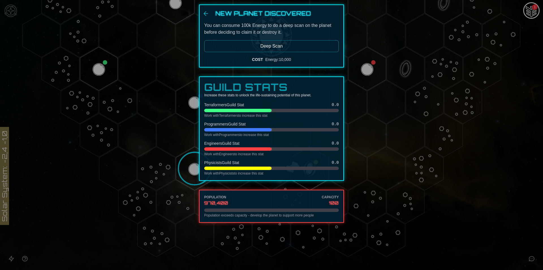
click at [258, 46] on button "Deep Scan" at bounding box center [271, 46] width 135 height 12
click at [253, 186] on div "New Planet Discovered You can consume 100k Energy to do a deep scan on the plan…" at bounding box center [271, 114] width 145 height 218
click at [371, 147] on div at bounding box center [271, 135] width 543 height 270
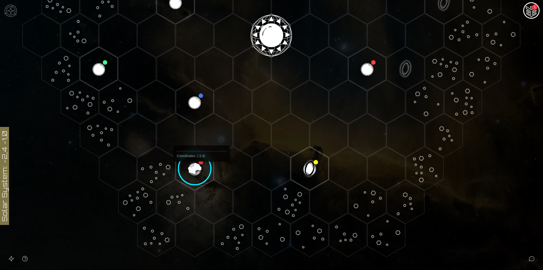
click at [193, 171] on image at bounding box center [195, 168] width 44 height 44
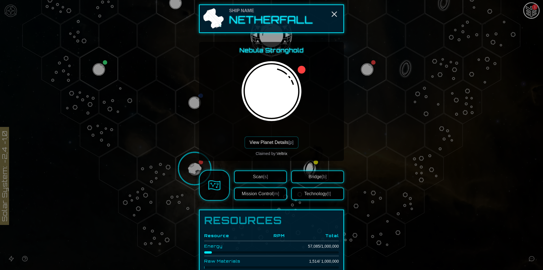
click at [258, 141] on button "View Planet Details [p]" at bounding box center [271, 142] width 53 height 12
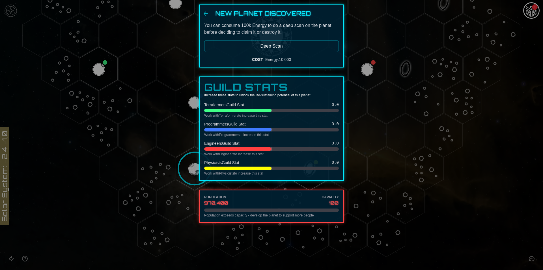
click at [372, 64] on div at bounding box center [271, 135] width 543 height 270
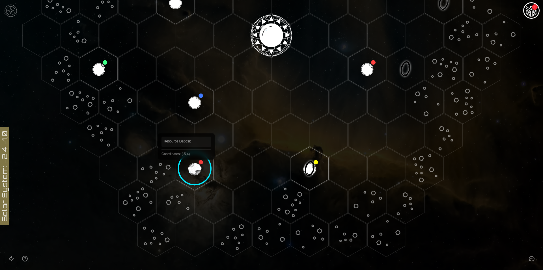
click at [186, 168] on image at bounding box center [195, 168] width 44 height 44
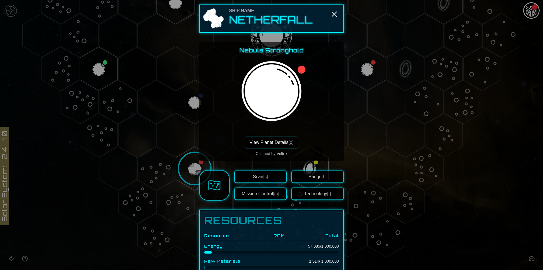
click at [252, 181] on button "Scan [s]" at bounding box center [260, 176] width 53 height 12
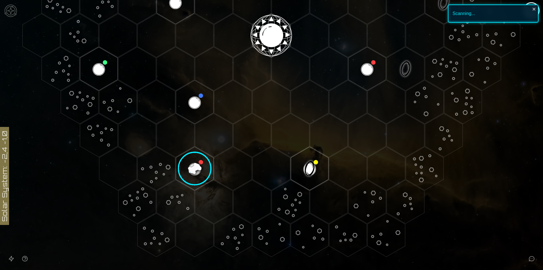
click at [199, 162] on image at bounding box center [195, 168] width 44 height 44
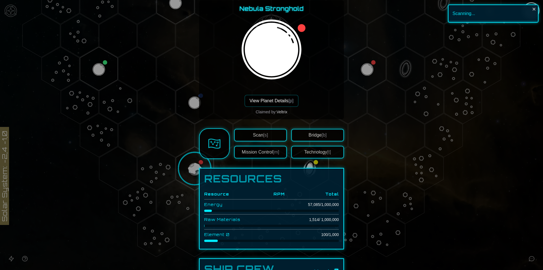
scroll to position [85, 0]
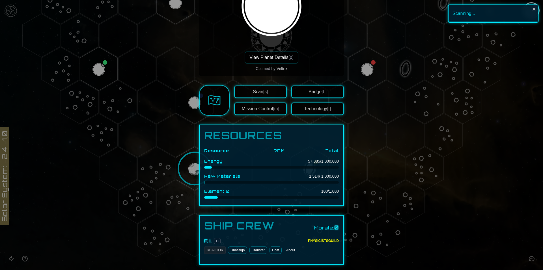
click at [276, 113] on button "Mission Control [m]" at bounding box center [260, 108] width 53 height 12
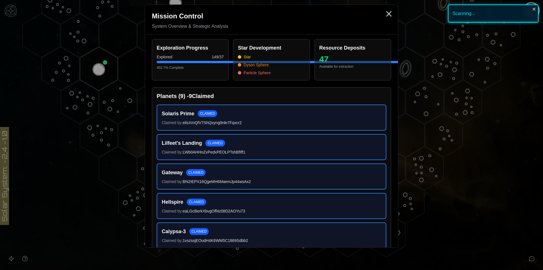
scroll to position [176, 0]
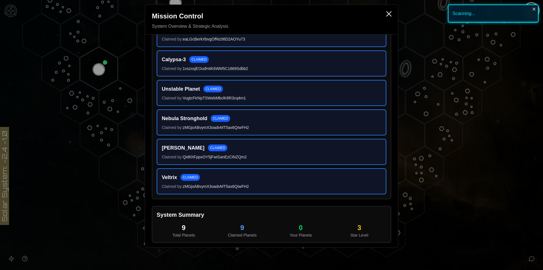
click at [424, 154] on div at bounding box center [271, 135] width 543 height 270
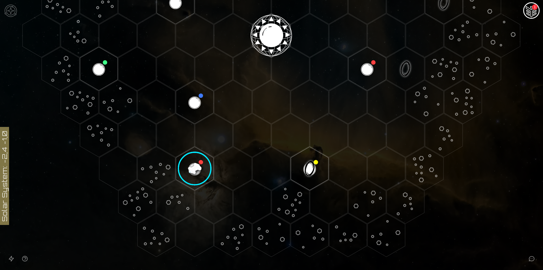
click at [194, 167] on image at bounding box center [195, 168] width 44 height 44
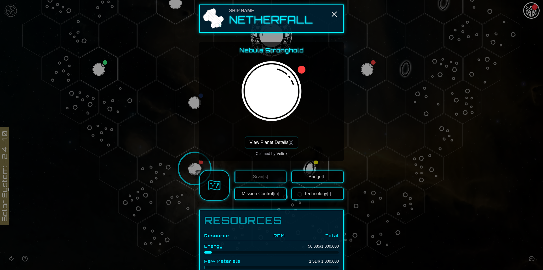
click at [306, 194] on button "Technology [t]" at bounding box center [317, 193] width 53 height 12
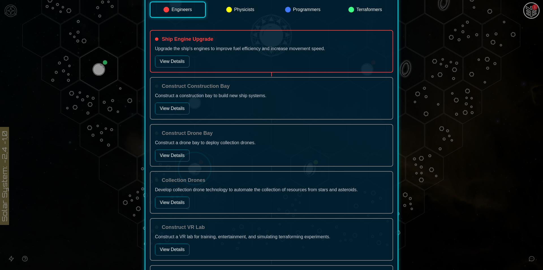
scroll to position [170, 0]
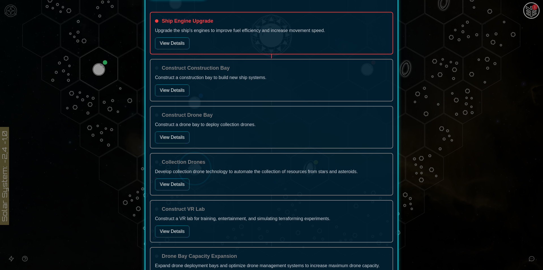
click at [159, 40] on button "View Details" at bounding box center [172, 43] width 35 height 12
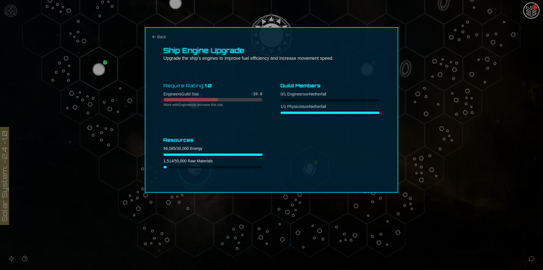
scroll to position [0, 0]
click at [155, 36] on icon "Back" at bounding box center [154, 37] width 5 height 5
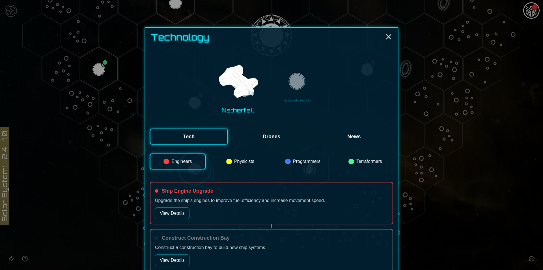
click at [238, 167] on button "Physicists" at bounding box center [241, 161] width 56 height 16
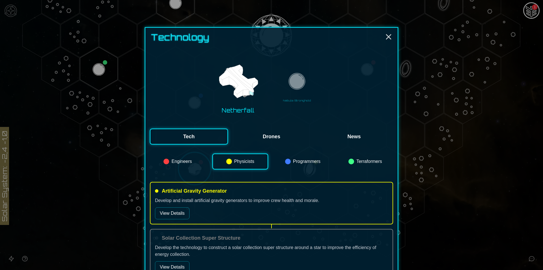
click at [161, 213] on button "View Details" at bounding box center [172, 213] width 35 height 12
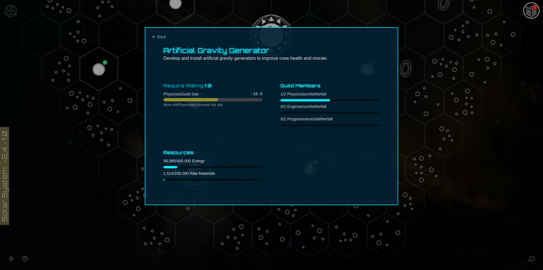
click at [419, 120] on div at bounding box center [271, 135] width 543 height 270
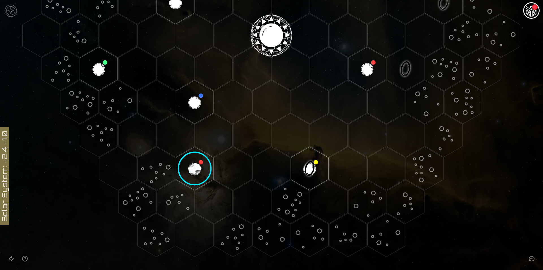
click at [200, 164] on image at bounding box center [195, 168] width 44 height 44
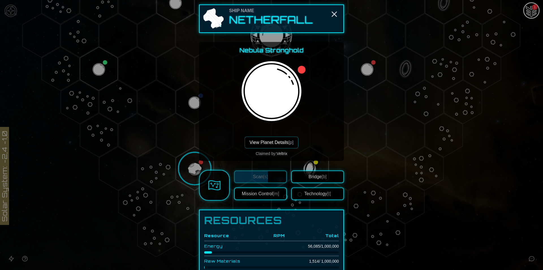
click at [283, 148] on button "View Planet Details [p]" at bounding box center [271, 142] width 53 height 12
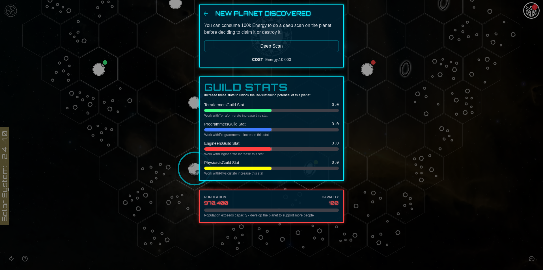
click at [261, 66] on div "New Planet Discovered You can consume 100k Energy to do a deep scan on the plan…" at bounding box center [271, 36] width 145 height 63
click at [255, 94] on p "Increase these stats to unlock the life-sustaining potential of this planet." at bounding box center [271, 95] width 135 height 5
click at [205, 14] on icon "Back" at bounding box center [206, 14] width 4 height 4
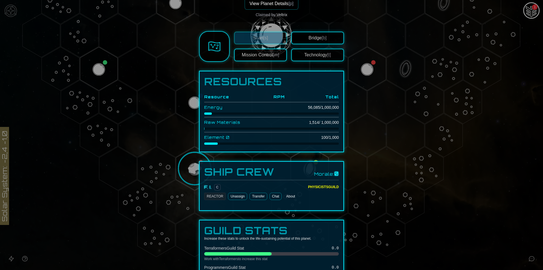
scroll to position [135, 0]
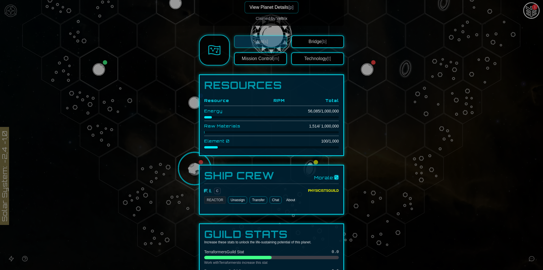
click at [311, 40] on button "Bridge [b]" at bounding box center [317, 41] width 53 height 12
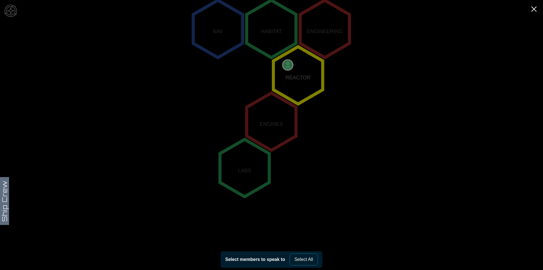
scroll to position [131, 0]
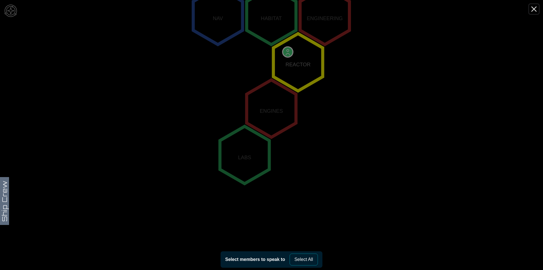
click at [538, 10] on icon "Close" at bounding box center [534, 9] width 9 height 9
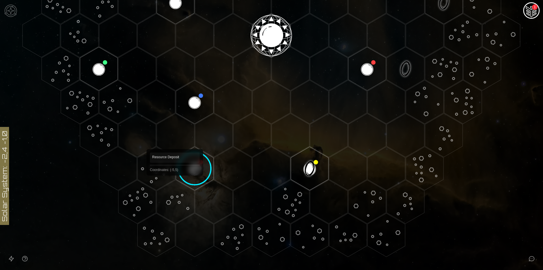
click at [188, 164] on image at bounding box center [195, 168] width 44 height 44
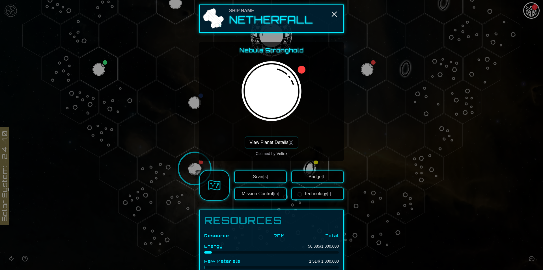
click at [263, 193] on button "Mission Control [m]" at bounding box center [260, 193] width 53 height 12
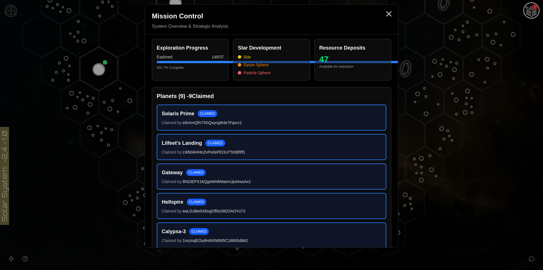
click at [391, 7] on div "Mission Control System Overview & Strategic Analysis" at bounding box center [271, 20] width 253 height 27
click at [391, 10] on icon "Close" at bounding box center [389, 13] width 9 height 9
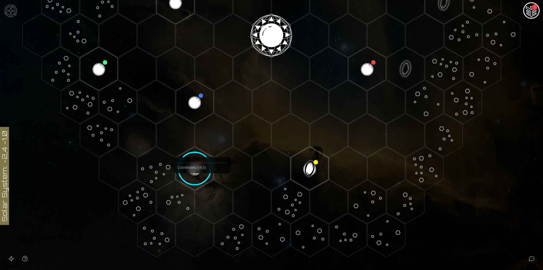
click at [202, 161] on image at bounding box center [195, 168] width 44 height 44
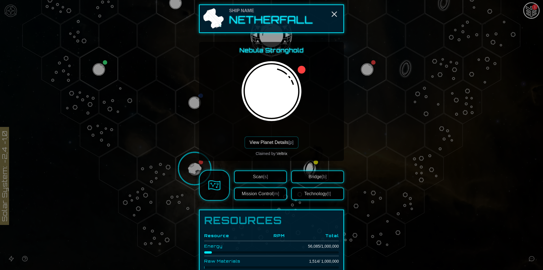
click at [220, 193] on link at bounding box center [214, 185] width 31 height 31
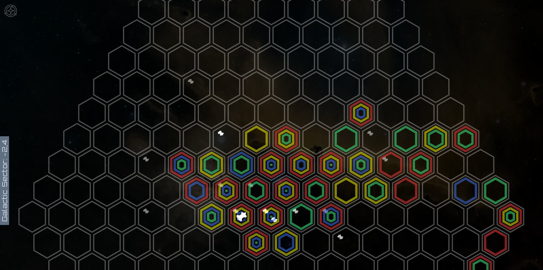
scroll to position [57, 0]
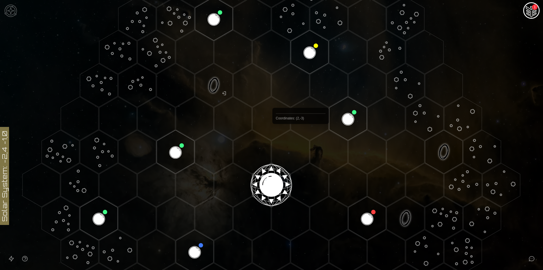
scroll to position [141, 0]
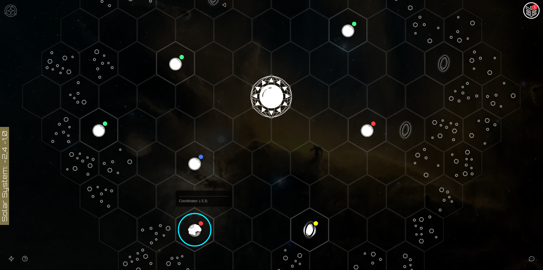
click at [204, 220] on image at bounding box center [195, 229] width 44 height 44
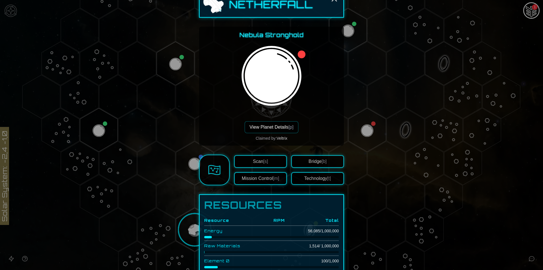
scroll to position [0, 0]
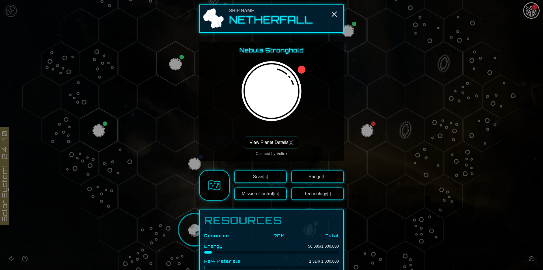
click at [297, 72] on img at bounding box center [291, 81] width 71 height 78
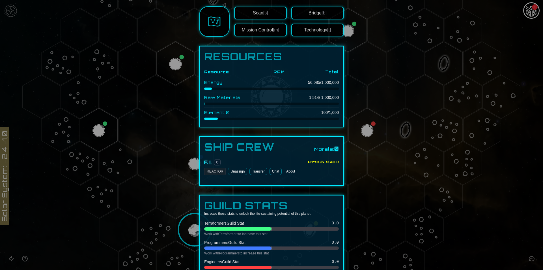
scroll to position [163, 0]
click at [312, 23] on div "Bridge [b] Technology [t]" at bounding box center [317, 21] width 53 height 29
click at [312, 18] on button "Bridge [b]" at bounding box center [317, 13] width 53 height 12
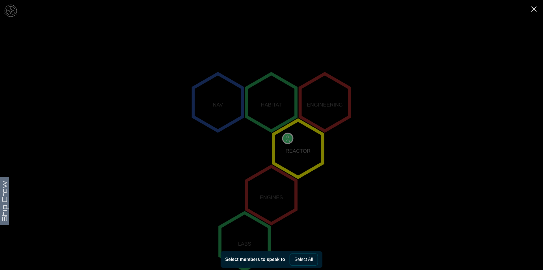
scroll to position [44, 0]
click at [532, 7] on line "Close" at bounding box center [534, 9] width 5 height 5
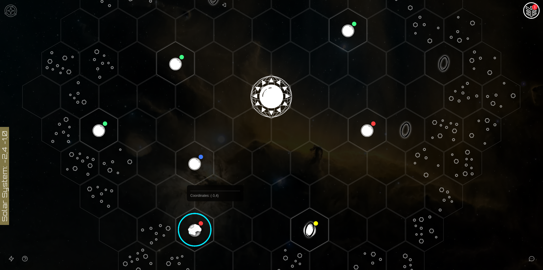
click at [213, 221] on image at bounding box center [195, 229] width 44 height 44
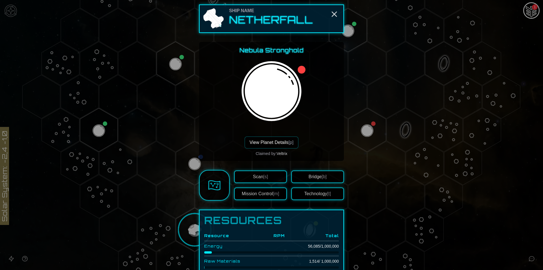
click at [320, 192] on button "Technology [t]" at bounding box center [317, 193] width 53 height 12
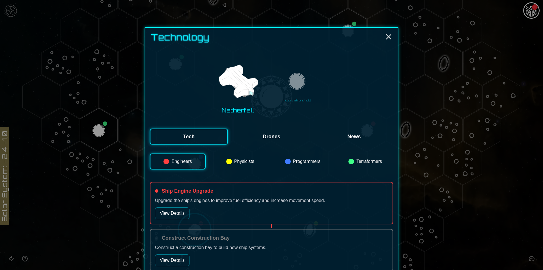
click at [252, 136] on button "Drones" at bounding box center [272, 136] width 78 height 16
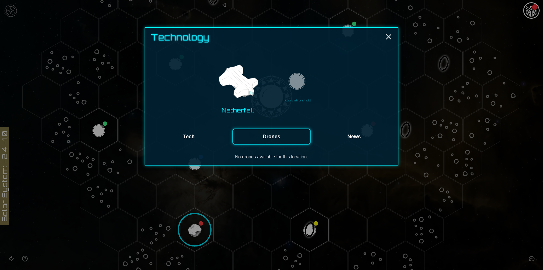
click at [193, 136] on button "Tech" at bounding box center [189, 136] width 78 height 16
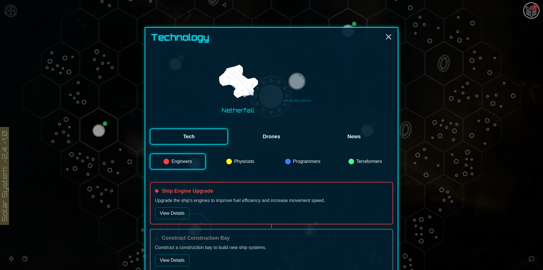
click at [291, 161] on button "Programmers" at bounding box center [303, 161] width 56 height 16
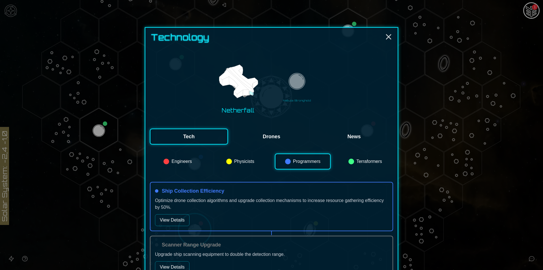
click at [220, 169] on button "Physicists" at bounding box center [241, 161] width 56 height 16
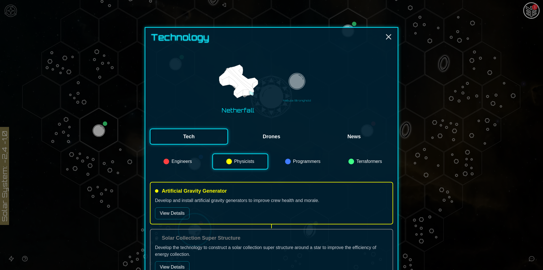
click at [292, 160] on button "Programmers" at bounding box center [303, 161] width 56 height 16
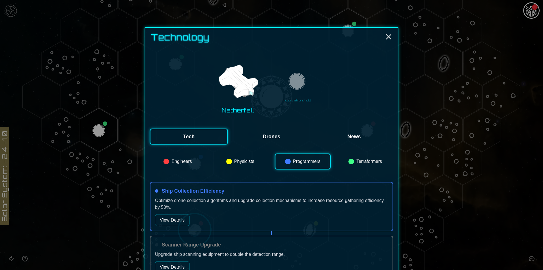
click at [177, 224] on button "View Details" at bounding box center [172, 220] width 35 height 12
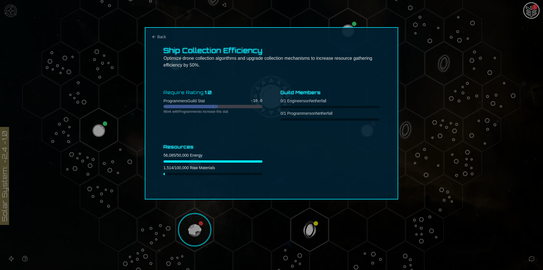
click at [419, 132] on div at bounding box center [271, 135] width 543 height 270
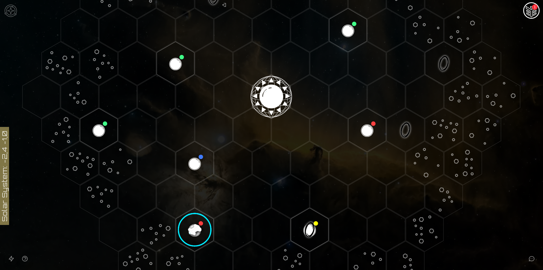
click at [199, 220] on image at bounding box center [195, 229] width 44 height 44
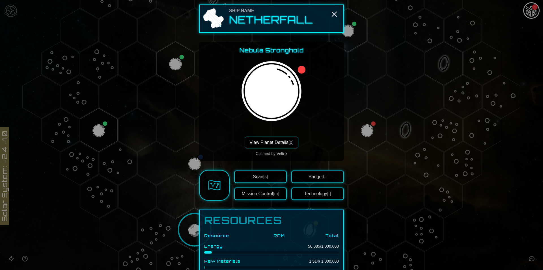
click at [294, 70] on img at bounding box center [291, 81] width 71 height 78
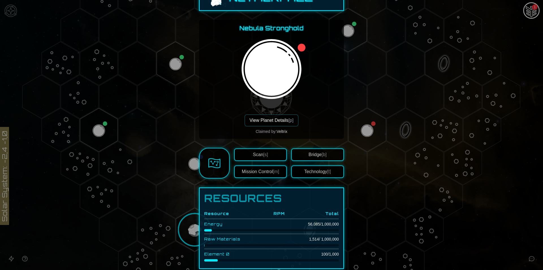
scroll to position [22, 0]
click at [264, 173] on button "Mission Control [m]" at bounding box center [260, 172] width 53 height 12
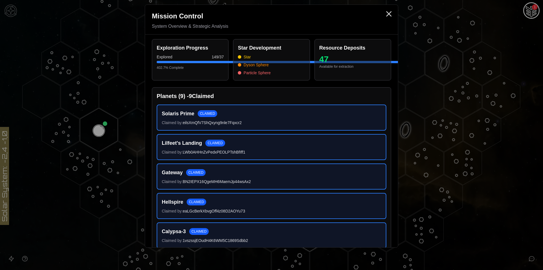
click at [205, 111] on span "CLAIMED" at bounding box center [208, 113] width 20 height 7
click at [189, 115] on h4 "Solaris Prime" at bounding box center [178, 114] width 33 height 8
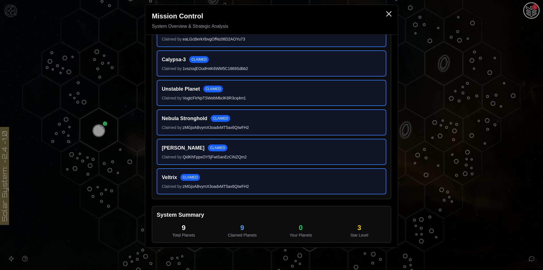
scroll to position [176, 0]
click at [401, 196] on div at bounding box center [271, 135] width 543 height 270
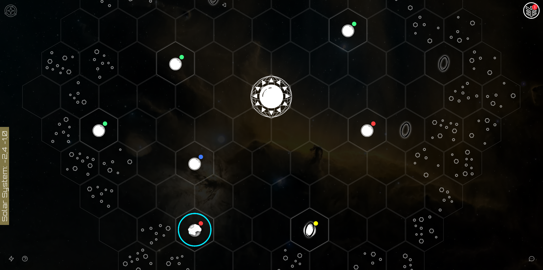
click at [187, 230] on image at bounding box center [195, 229] width 44 height 44
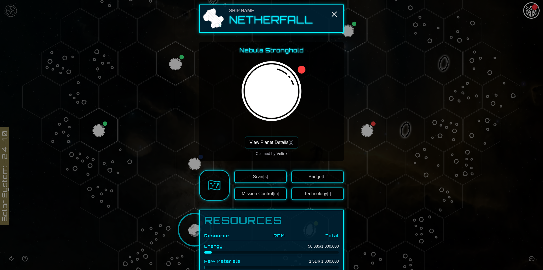
click at [319, 192] on button "Technology [t]" at bounding box center [317, 193] width 53 height 12
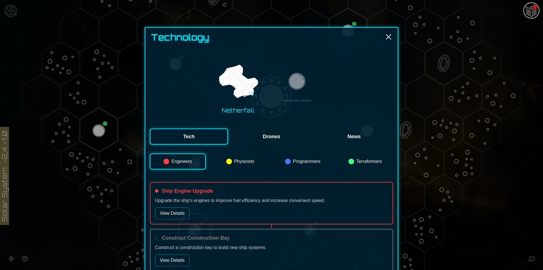
click at [192, 162] on button "Engineers" at bounding box center [178, 161] width 56 height 16
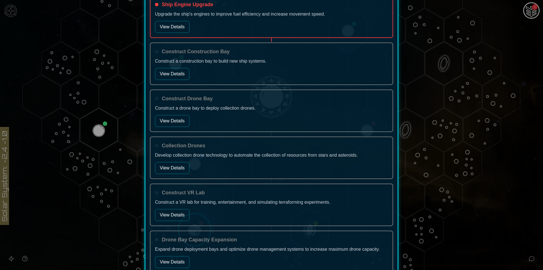
scroll to position [198, 0]
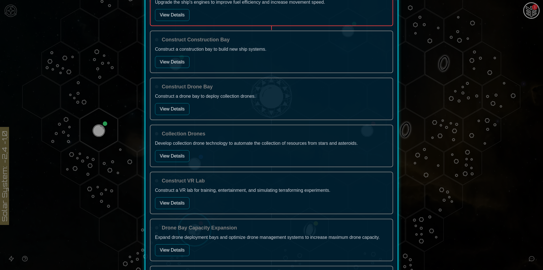
click at [171, 18] on button "View Details" at bounding box center [172, 15] width 35 height 12
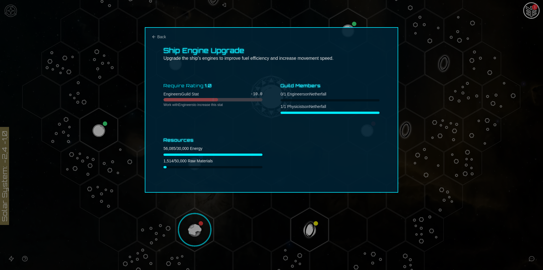
scroll to position [0, 0]
click at [213, 211] on div at bounding box center [271, 135] width 543 height 270
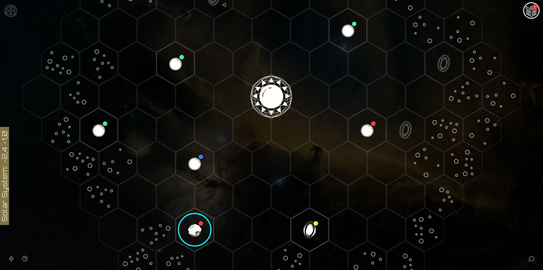
click at [197, 225] on image at bounding box center [195, 229] width 44 height 44
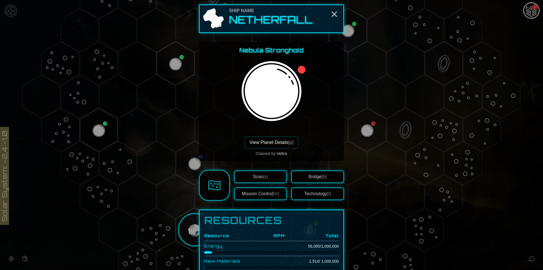
click at [270, 195] on button "Mission Control [m]" at bounding box center [260, 193] width 53 height 12
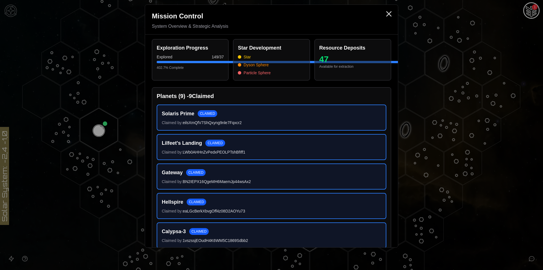
click at [282, 44] on h3 "Star Development" at bounding box center [271, 48] width 67 height 8
click at [480, 116] on div at bounding box center [271, 135] width 543 height 270
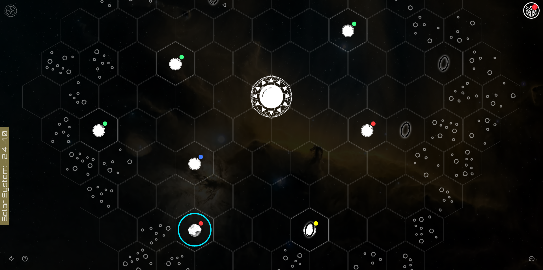
click at [192, 236] on image at bounding box center [195, 229] width 44 height 44
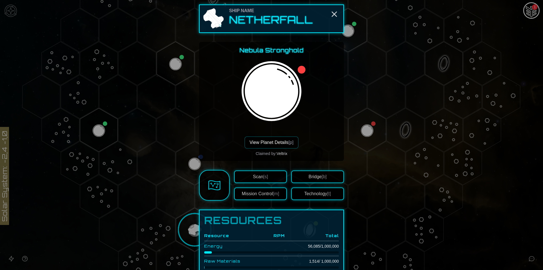
click at [317, 181] on button "Bridge [b]" at bounding box center [317, 176] width 53 height 12
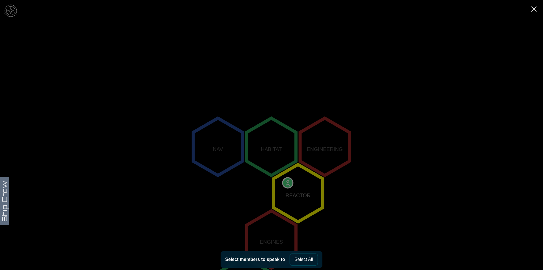
click at [259, 161] on polygon "1,-2" at bounding box center [271, 146] width 49 height 57
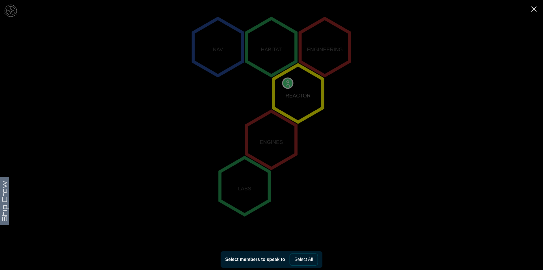
scroll to position [103, 0]
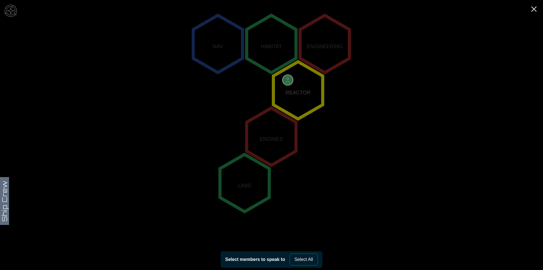
click at [306, 257] on button "Select All" at bounding box center [304, 259] width 28 height 12
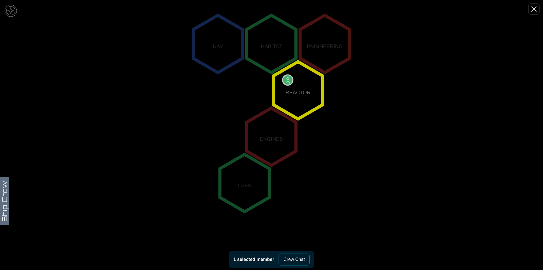
click at [537, 5] on icon "Close" at bounding box center [534, 9] width 9 height 9
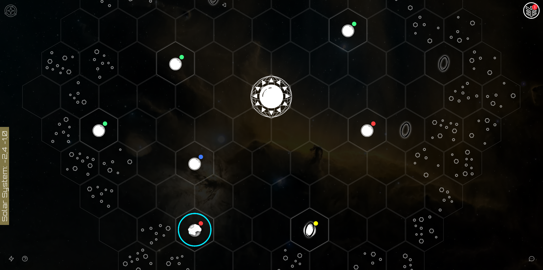
click at [188, 156] on polygon "Hex at coordinates -3,2, clickable" at bounding box center [195, 163] width 38 height 44
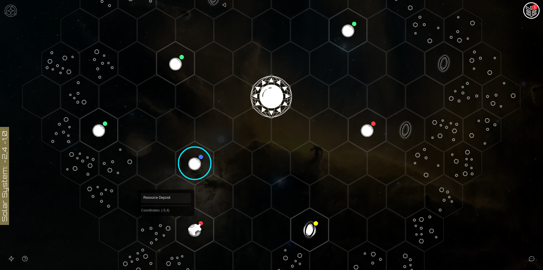
click at [166, 223] on polygon "Hex at coordinates -5,4, clickable" at bounding box center [157, 230] width 38 height 44
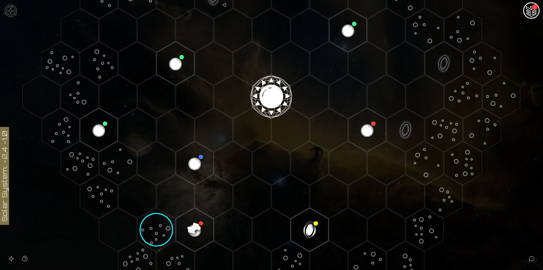
click at [165, 223] on image at bounding box center [156, 229] width 63 height 63
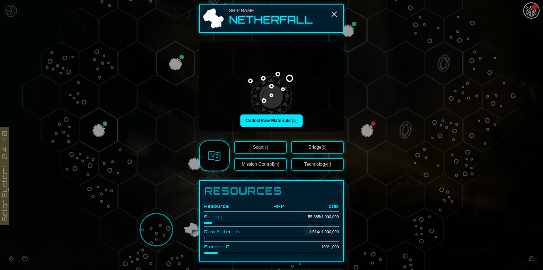
click at [425, 128] on div at bounding box center [271, 135] width 543 height 270
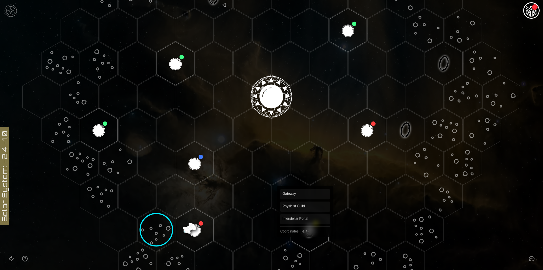
click at [305, 232] on polygon "Hex at coordinates -1,4, clickable" at bounding box center [310, 230] width 38 height 44
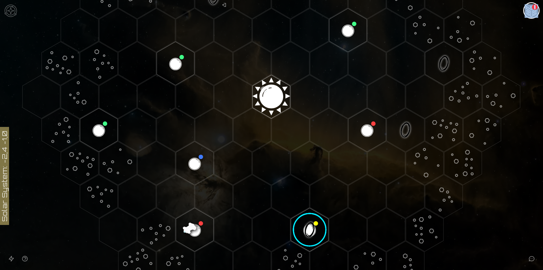
click at [305, 232] on icon at bounding box center [271, 97] width 543 height 476
click at [304, 232] on image at bounding box center [310, 229] width 44 height 44
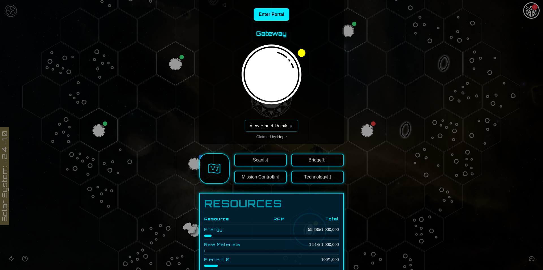
scroll to position [170, 0]
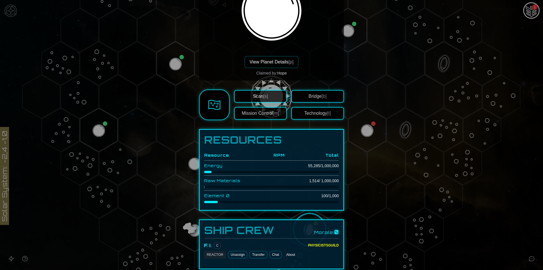
click at [266, 58] on button "View Planet Details [p]" at bounding box center [271, 62] width 53 height 12
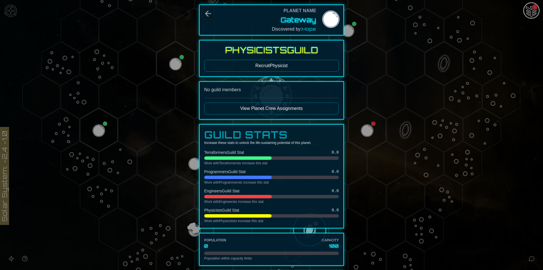
click at [205, 14] on icon "Back" at bounding box center [208, 13] width 9 height 9
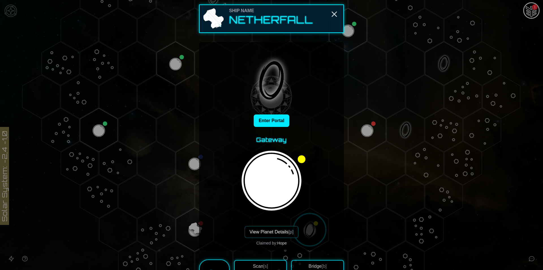
click at [142, 245] on div at bounding box center [271, 135] width 543 height 270
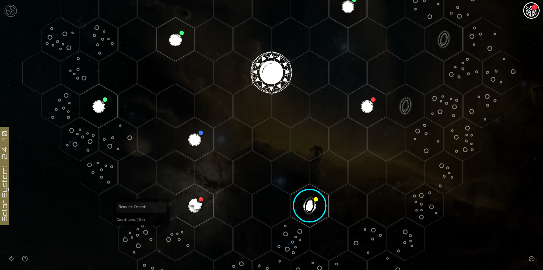
scroll to position [203, 0]
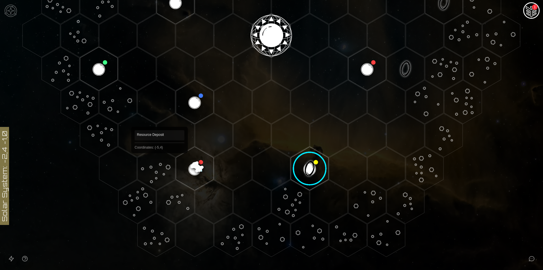
click at [160, 161] on polygon "Hex at coordinates -5,4, clickable" at bounding box center [157, 169] width 38 height 44
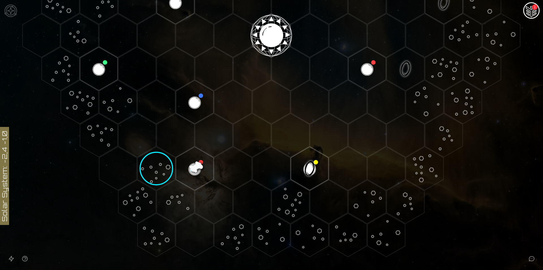
click at [160, 161] on image at bounding box center [156, 168] width 63 height 63
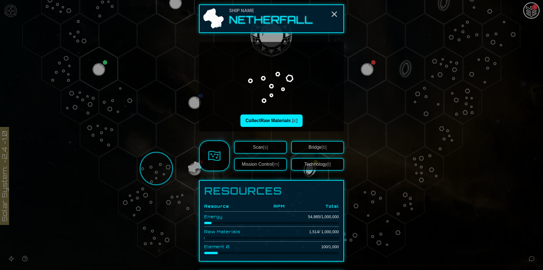
click at [270, 121] on img at bounding box center [272, 80] width 96 height 96
click at [243, 250] on td "Element 0" at bounding box center [232, 246] width 57 height 10
click at [158, 239] on div at bounding box center [271, 135] width 543 height 270
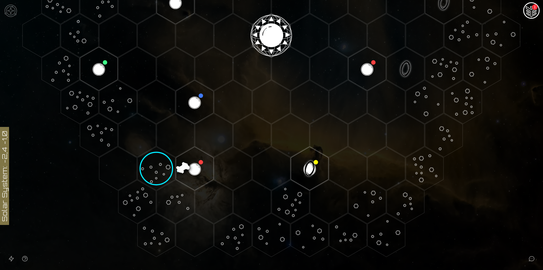
click at [158, 162] on image at bounding box center [156, 168] width 63 height 63
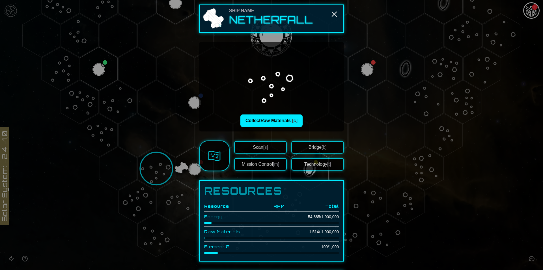
click at [156, 169] on div at bounding box center [271, 135] width 543 height 270
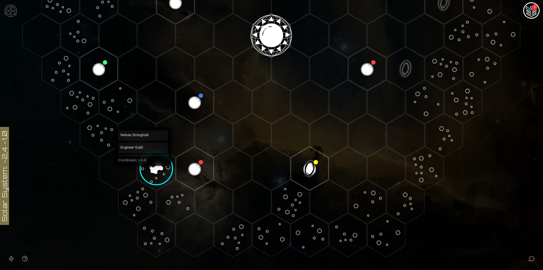
click at [147, 165] on image at bounding box center [156, 168] width 63 height 63
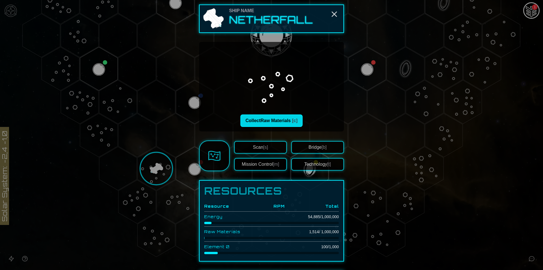
click at [278, 122] on button "Collect Raw Materials [c]" at bounding box center [272, 120] width 62 height 12
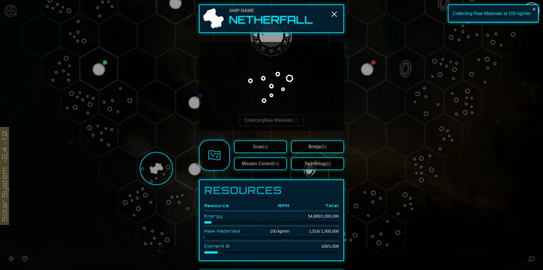
click at [392, 265] on div at bounding box center [271, 135] width 543 height 270
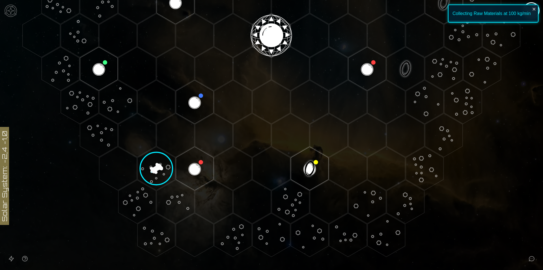
click at [392, 265] on icon at bounding box center [271, 35] width 543 height 476
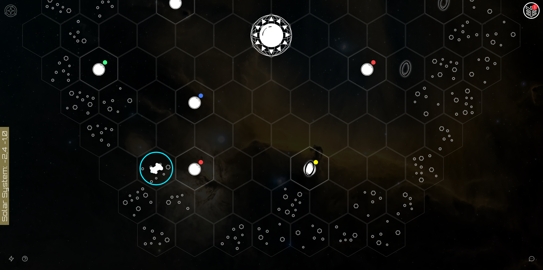
click at [396, 264] on icon at bounding box center [271, 35] width 543 height 476
click at [403, 265] on icon at bounding box center [271, 35] width 543 height 476
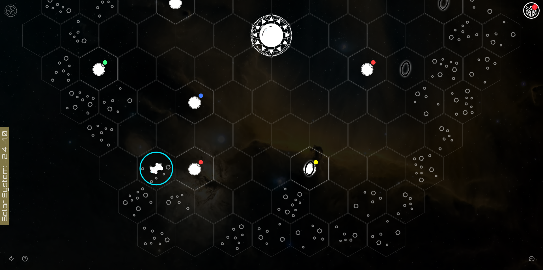
click at [403, 265] on icon at bounding box center [271, 35] width 543 height 476
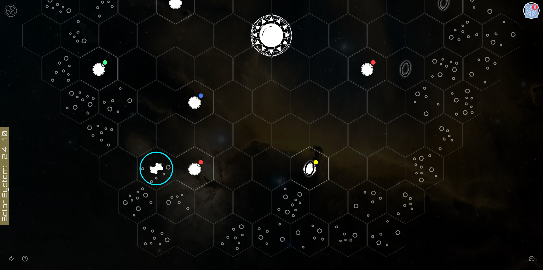
click at [403, 265] on icon at bounding box center [271, 35] width 543 height 476
click at [396, 268] on icon at bounding box center [271, 35] width 543 height 476
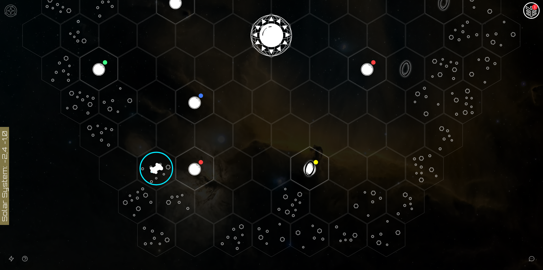
click at [394, 267] on icon at bounding box center [271, 35] width 543 height 476
click at [384, 257] on icon at bounding box center [271, 35] width 543 height 476
click at [390, 259] on icon at bounding box center [271, 35] width 543 height 476
click at [395, 267] on icon at bounding box center [271, 35] width 543 height 476
click at [396, 268] on icon at bounding box center [271, 35] width 543 height 476
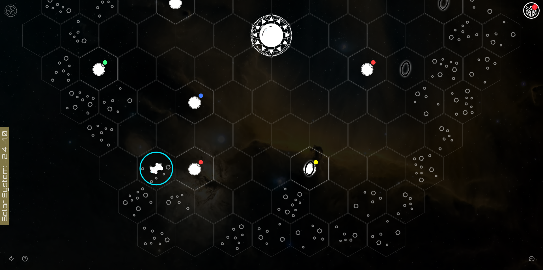
click at [396, 268] on icon at bounding box center [271, 35] width 543 height 476
click at [369, 261] on icon at bounding box center [271, 35] width 543 height 476
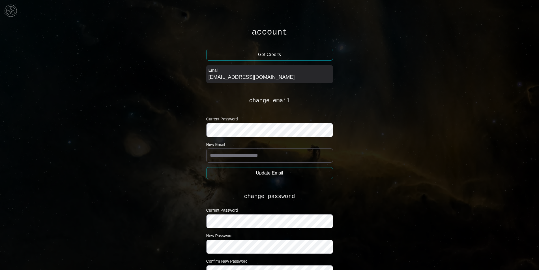
click at [250, 54] on button "Get Credits" at bounding box center [269, 55] width 127 height 12
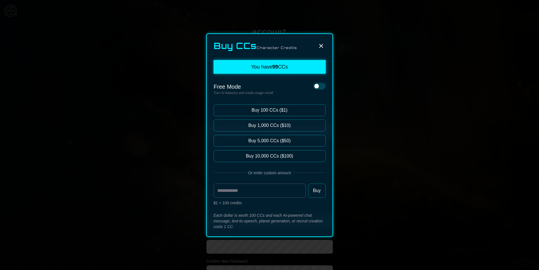
click at [320, 44] on icon at bounding box center [321, 45] width 7 height 7
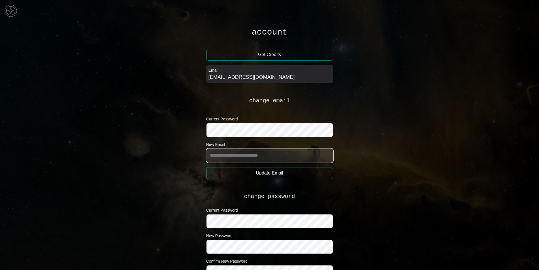
type input "**********"
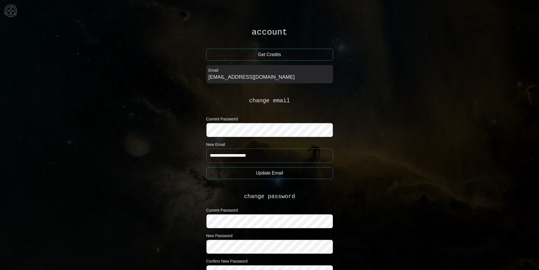
click at [13, 6] on img at bounding box center [10, 10] width 17 height 17
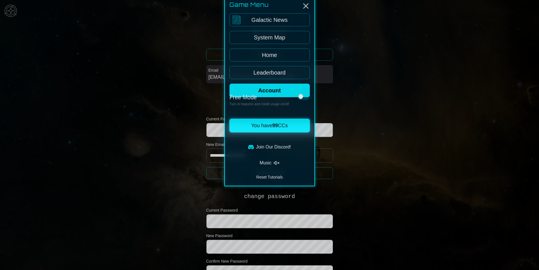
click at [292, 51] on link "System Map" at bounding box center [269, 55] width 80 height 13
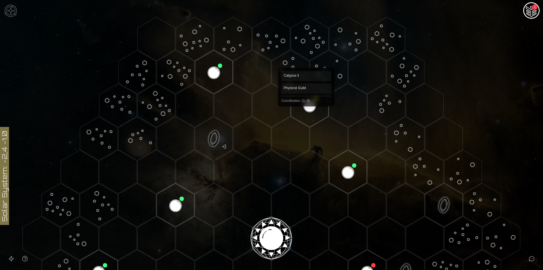
click at [306, 107] on polygon "Hex at coordinates 3,-4, clickable" at bounding box center [310, 105] width 38 height 44
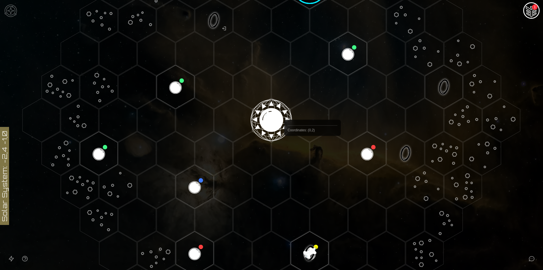
scroll to position [170, 0]
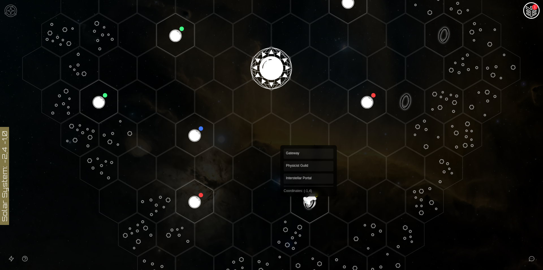
click at [309, 192] on polygon "Hex at coordinates -1,4, clickable" at bounding box center [310, 201] width 38 height 44
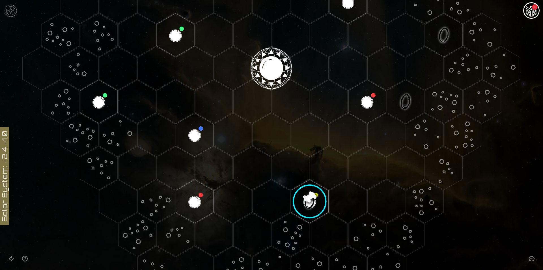
click at [310, 203] on image at bounding box center [310, 201] width 44 height 44
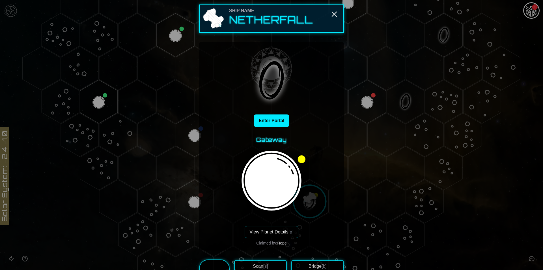
scroll to position [113, 0]
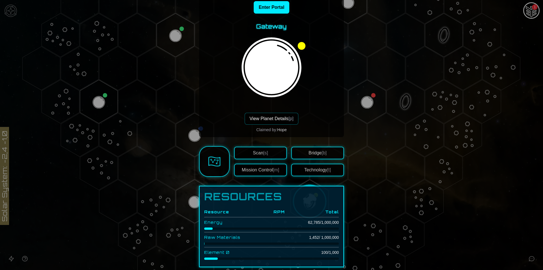
click at [272, 119] on button "View Planet Details [p]" at bounding box center [271, 119] width 53 height 12
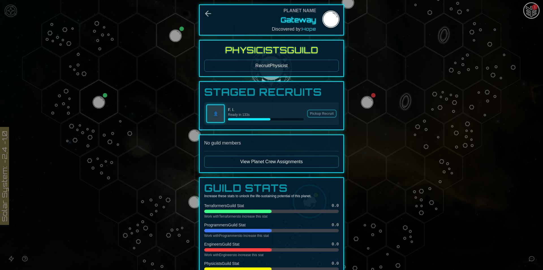
click at [355, 130] on div at bounding box center [271, 135] width 543 height 270
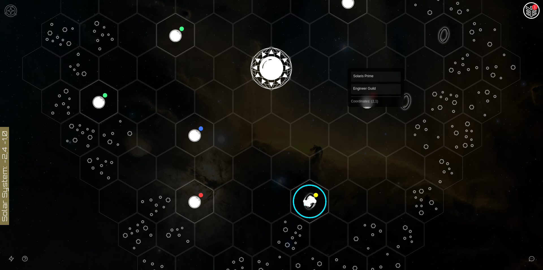
click at [374, 109] on polygon "Hex at coordinates 2,1, clickable" at bounding box center [368, 102] width 38 height 44
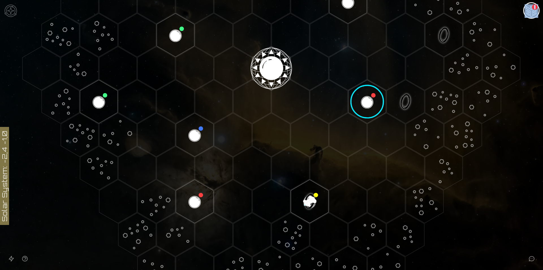
click at [374, 109] on image at bounding box center [367, 101] width 44 height 44
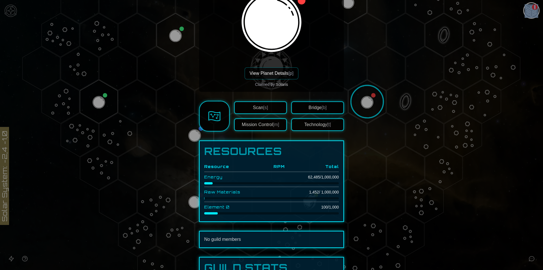
scroll to position [141, 0]
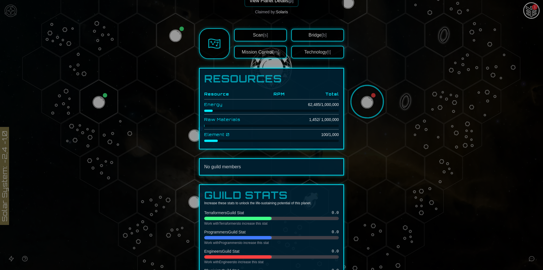
click at [371, 118] on div at bounding box center [271, 135] width 543 height 270
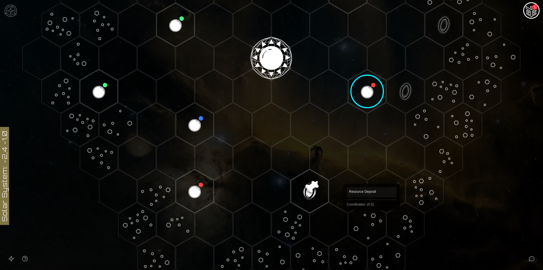
scroll to position [198, 0]
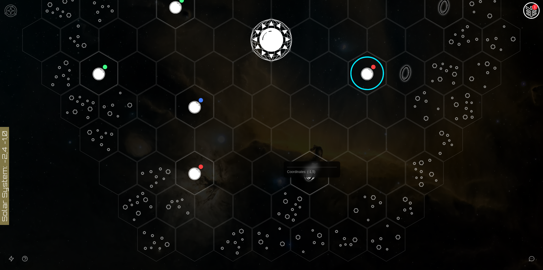
click at [304, 175] on polygon "Hex at coordinates -1,4, clickable" at bounding box center [310, 173] width 38 height 44
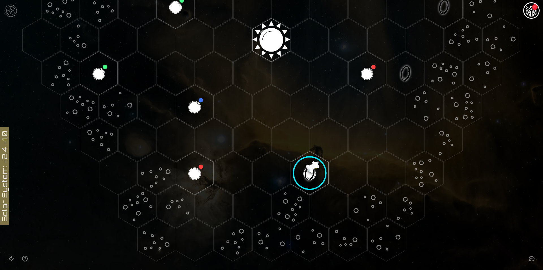
click at [280, 197] on polygon "Hex at coordinates -2,5, clickable" at bounding box center [291, 206] width 38 height 44
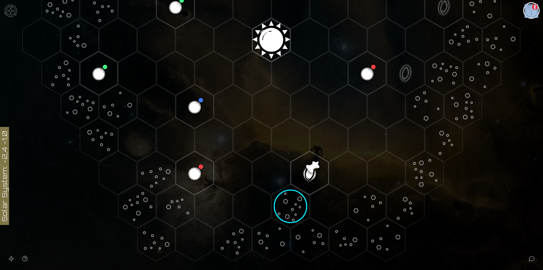
click at [280, 197] on polygon "Hex at coordinates -2,5, clickable" at bounding box center [291, 206] width 38 height 44
click at [280, 197] on image at bounding box center [290, 206] width 53 height 53
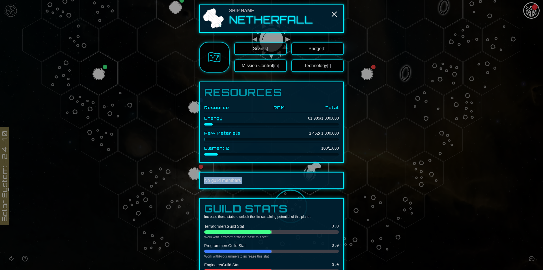
click at [280, 197] on div "Ship Name Netherfall Scan [s] Mission Control [m] Bridge [b] Technology [t] Res…" at bounding box center [271, 153] width 145 height 297
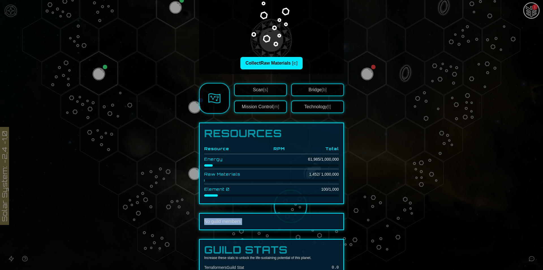
scroll to position [113, 0]
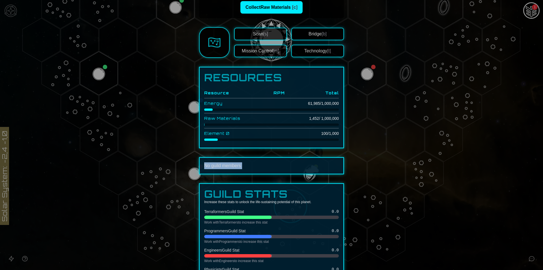
click at [283, 33] on button "Scan [s]" at bounding box center [260, 34] width 53 height 12
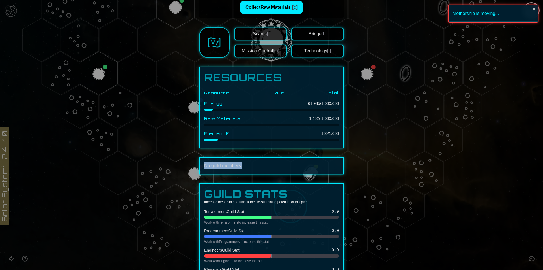
click at [382, 61] on div at bounding box center [271, 135] width 543 height 270
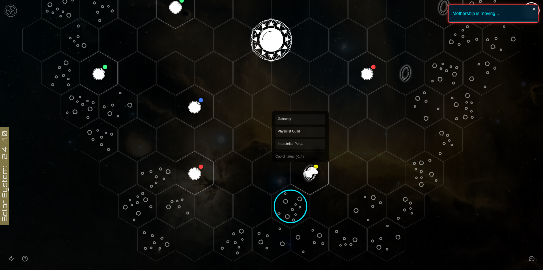
click at [295, 194] on image at bounding box center [290, 206] width 53 height 53
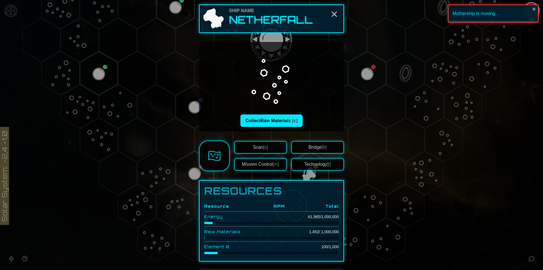
click at [208, 159] on img at bounding box center [214, 155] width 12 height 12
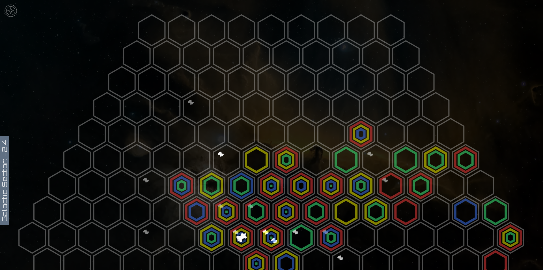
click at [154, 27] on polygon at bounding box center [152, 30] width 26 height 31
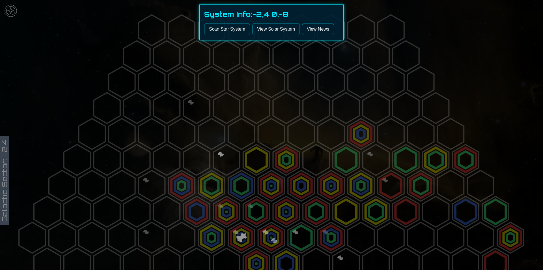
click at [221, 30] on button "Scan Star System" at bounding box center [227, 29] width 46 height 12
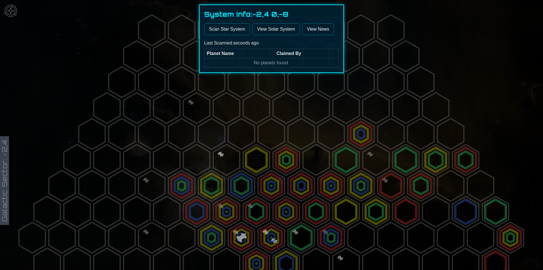
click at [130, 63] on div at bounding box center [271, 135] width 543 height 270
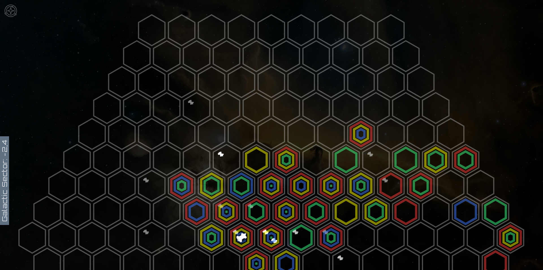
click at [188, 105] on polygon at bounding box center [196, 108] width 26 height 31
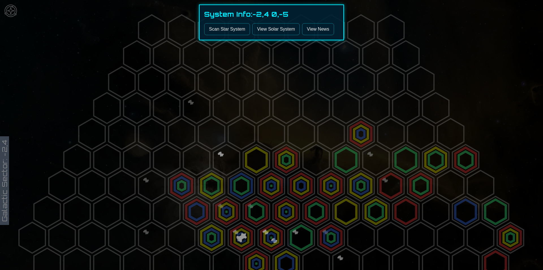
click at [208, 17] on h1 "System Info: -2,4 0,-5" at bounding box center [271, 14] width 135 height 9
click at [210, 28] on button "Scan Star System" at bounding box center [227, 29] width 46 height 12
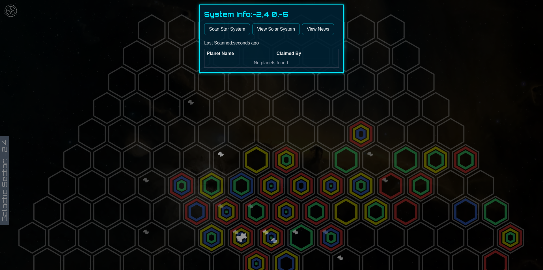
click at [366, 172] on div at bounding box center [271, 135] width 543 height 270
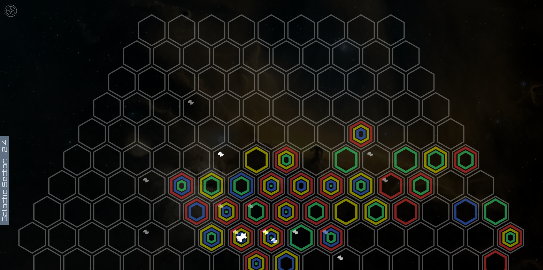
click at [350, 122] on polygon at bounding box center [361, 134] width 26 height 31
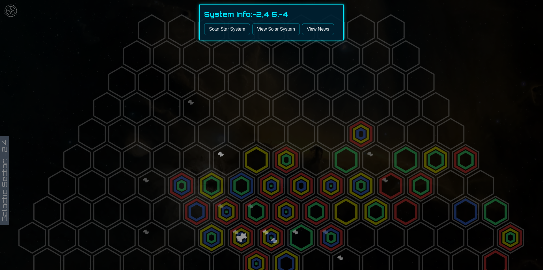
click at [222, 31] on button "Scan Star System" at bounding box center [227, 29] width 46 height 12
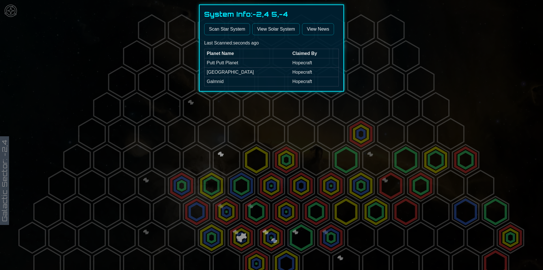
click at [258, 118] on div at bounding box center [271, 135] width 543 height 270
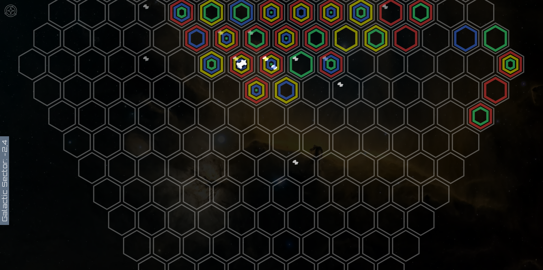
scroll to position [141, 0]
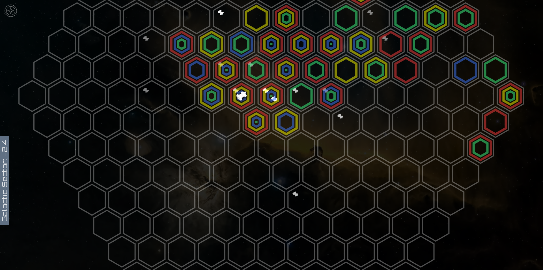
click at [403, 75] on polygon at bounding box center [406, 70] width 26 height 31
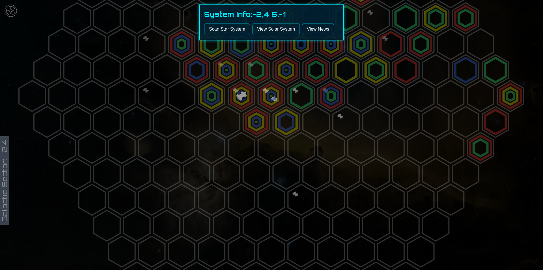
click at [278, 29] on link "View Solar System" at bounding box center [276, 29] width 48 height 12
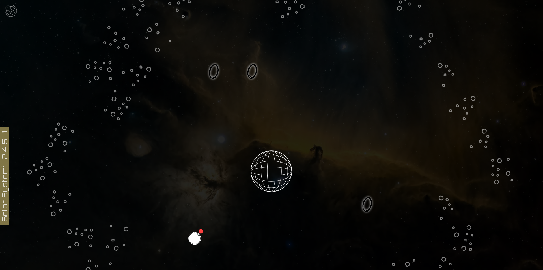
scroll to position [113, 0]
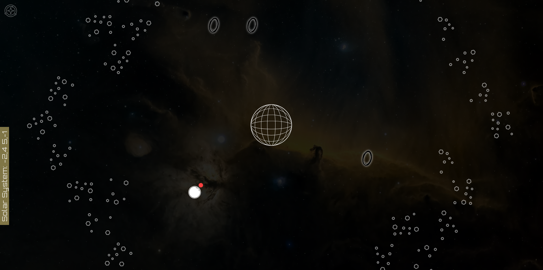
click at [262, 117] on icon at bounding box center [271, 125] width 543 height 476
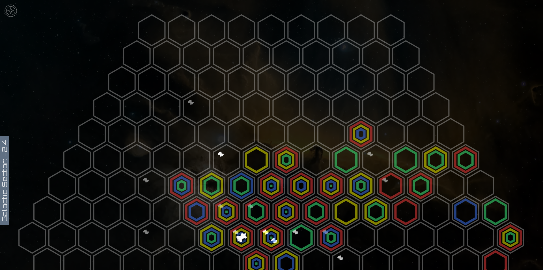
click at [403, 205] on polygon at bounding box center [406, 211] width 26 height 31
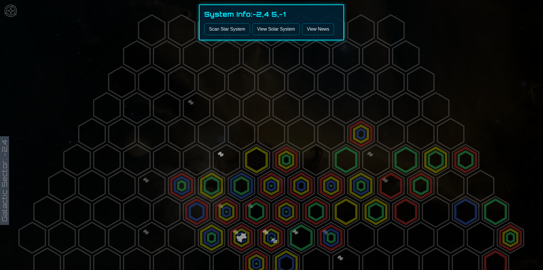
click at [318, 31] on link "View News" at bounding box center [318, 29] width 32 height 12
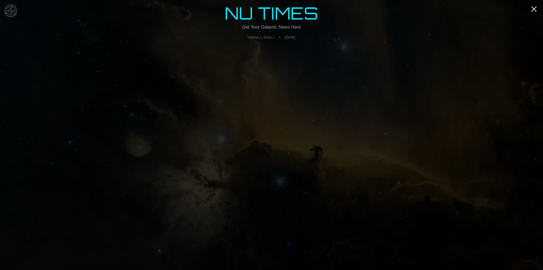
click at [539, 1] on main "NU TIMES Get Your Galactic News Here Volume 1, Issue 1 • Monday, August 18, 2025" at bounding box center [271, 135] width 543 height 270
click at [526, 14] on main "NU TIMES Get Your Galactic News Here Volume 1, Issue 1 • Monday, August 18, 2025" at bounding box center [271, 135] width 543 height 270
click at [539, 4] on main "NU TIMES Get Your Galactic News Here Volume 1, Issue 1 • Monday, August 18, 2025" at bounding box center [271, 135] width 543 height 270
click at [539, 5] on main "NU TIMES Get Your Galactic News Here Volume 1, Issue 1 • Monday, August 18, 2025" at bounding box center [271, 135] width 543 height 270
click at [531, 6] on icon "Close" at bounding box center [534, 9] width 9 height 9
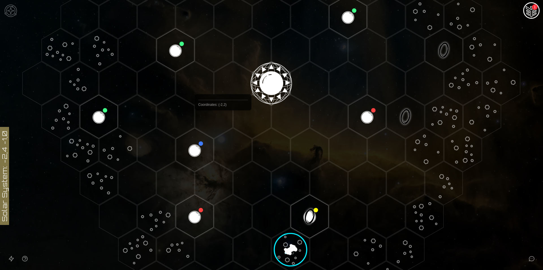
scroll to position [198, 0]
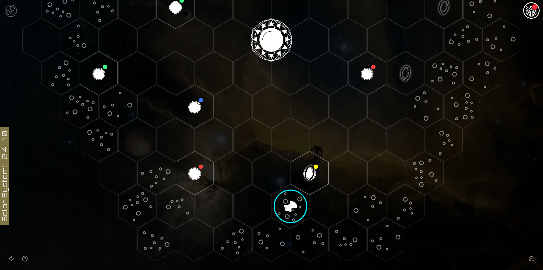
click at [294, 200] on image at bounding box center [290, 206] width 53 height 53
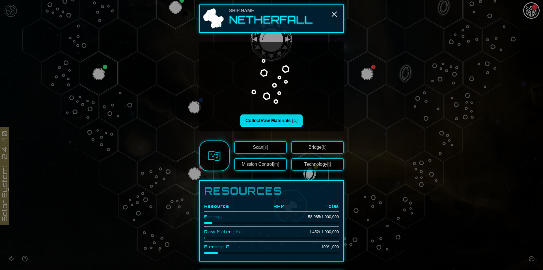
click at [270, 119] on button "Collect Raw Materials [c]" at bounding box center [272, 120] width 62 height 12
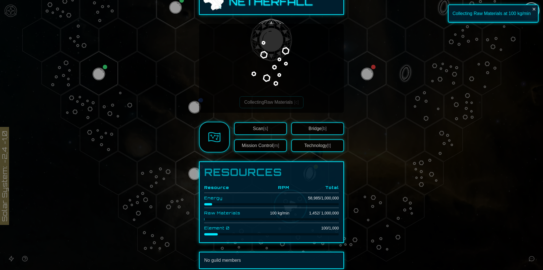
scroll to position [28, 0]
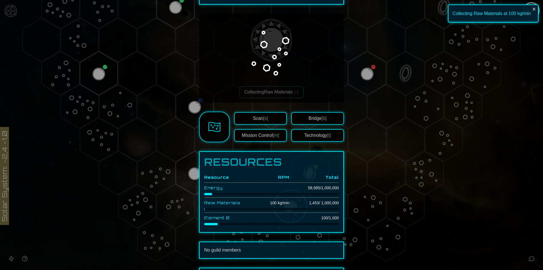
click at [312, 117] on button "Bridge [b]" at bounding box center [317, 118] width 53 height 12
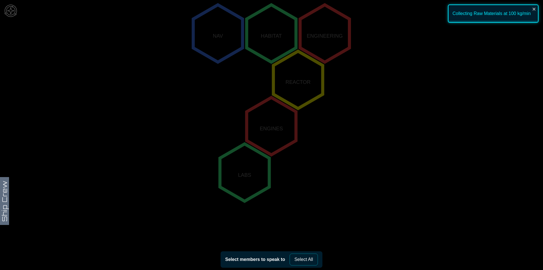
scroll to position [103, 0]
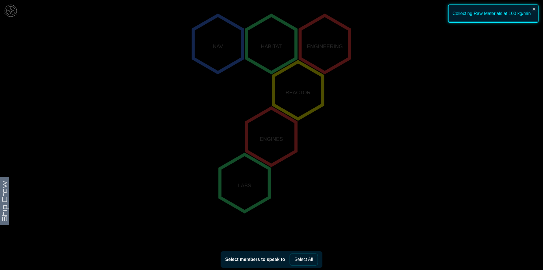
click at [312, 259] on button "Select All" at bounding box center [304, 259] width 28 height 12
click at [533, 7] on div "Collecting Raw Materials at 100 kg/min" at bounding box center [493, 14] width 91 height 18
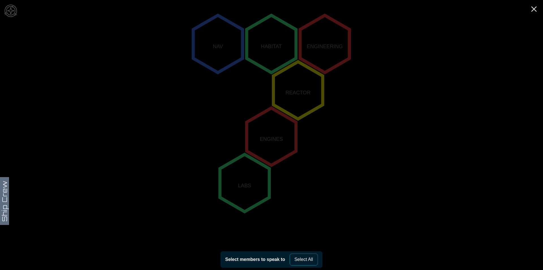
click at [529, 14] on div "Collecting Raw Materials at 100 kg/min" at bounding box center [493, 14] width 98 height 0
click at [533, 8] on line "Close" at bounding box center [534, 9] width 5 height 5
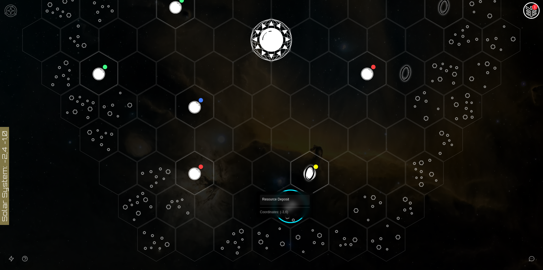
click at [296, 186] on image at bounding box center [290, 206] width 53 height 53
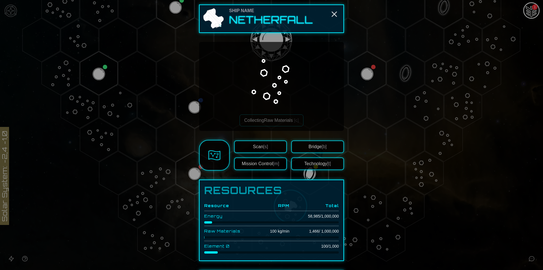
click at [261, 166] on button "Mission Control [m]" at bounding box center [260, 163] width 53 height 12
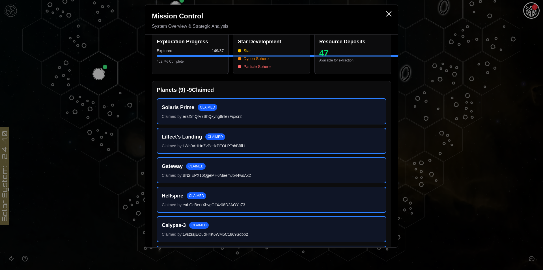
scroll to position [0, 0]
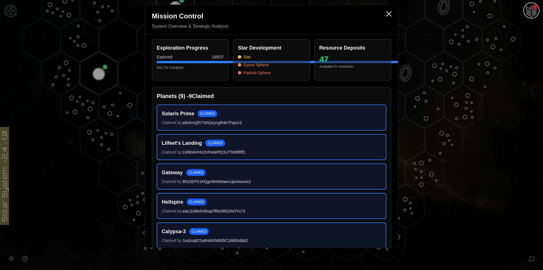
click at [383, 15] on h2 "Mission Control" at bounding box center [271, 16] width 239 height 9
click at [385, 14] on icon "Close" at bounding box center [389, 13] width 9 height 9
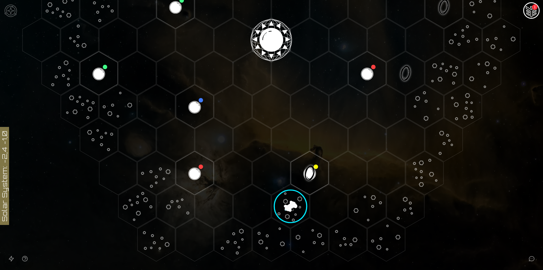
click at [295, 200] on image at bounding box center [290, 206] width 53 height 53
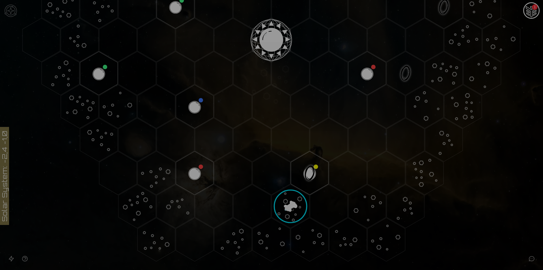
scroll to position [157, 0]
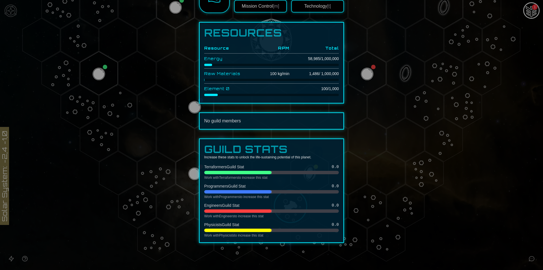
click at [249, 126] on div "No guild members" at bounding box center [271, 120] width 145 height 17
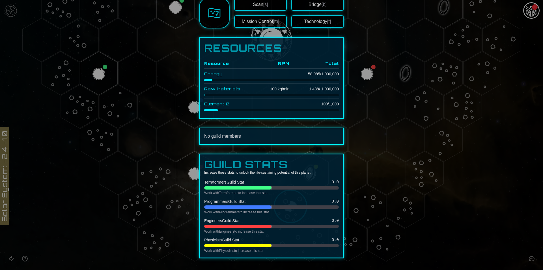
scroll to position [129, 0]
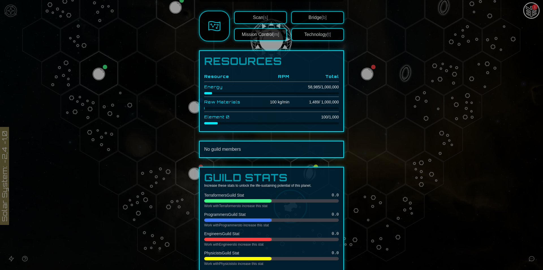
click at [262, 27] on div "Scan [s] Mission Control [m]" at bounding box center [260, 25] width 53 height 29
click at [262, 30] on button "Mission Control [m]" at bounding box center [260, 34] width 53 height 12
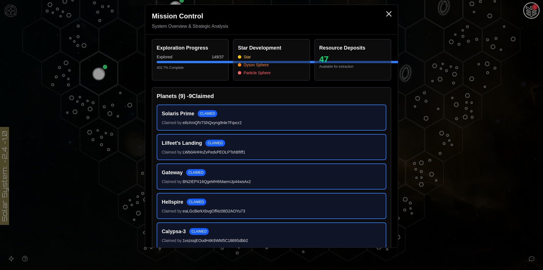
click at [443, 42] on div at bounding box center [271, 135] width 543 height 270
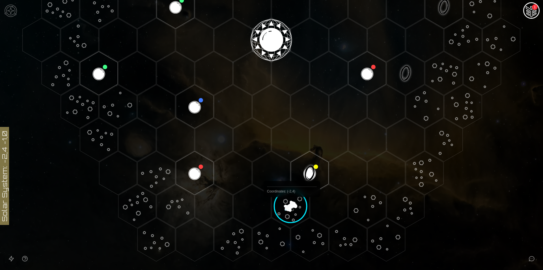
click at [292, 208] on image at bounding box center [290, 206] width 53 height 53
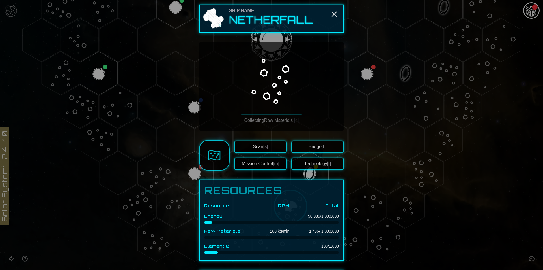
click at [259, 145] on span "Scan [s]" at bounding box center [260, 146] width 15 height 5
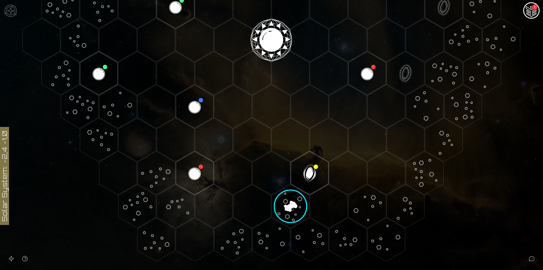
click at [296, 209] on image at bounding box center [290, 206] width 53 height 53
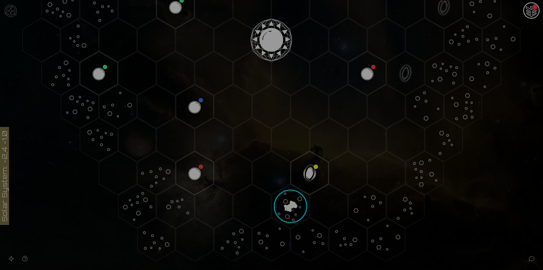
click at [327, 12] on div "Ship Name Netherfall" at bounding box center [271, 19] width 145 height 28
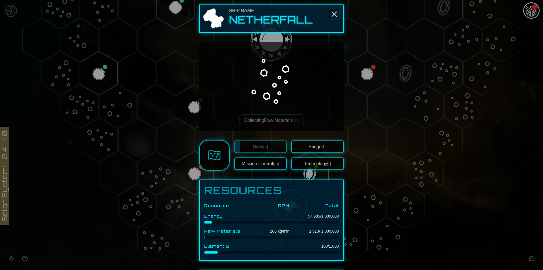
click at [330, 16] on icon "Close" at bounding box center [334, 14] width 9 height 9
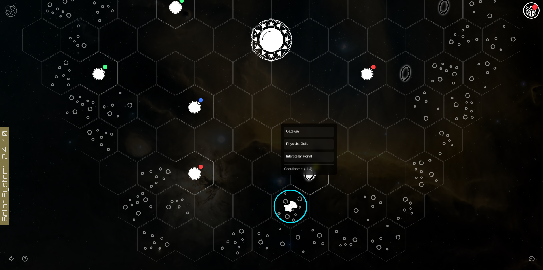
click at [309, 170] on polygon "Hex at coordinates -1,4, clickable" at bounding box center [310, 173] width 38 height 44
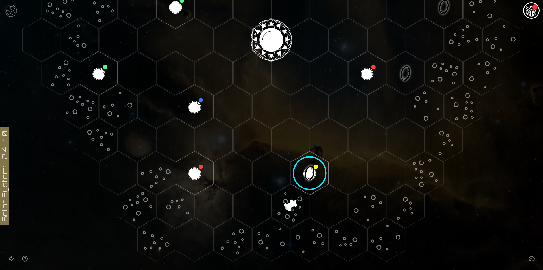
click at [307, 178] on image at bounding box center [310, 173] width 44 height 44
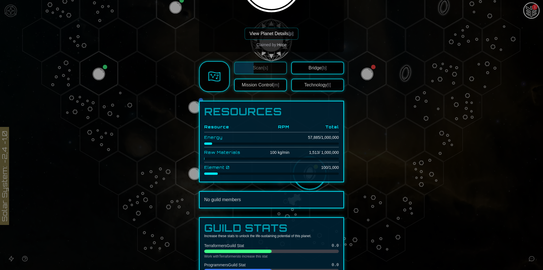
scroll to position [170, 0]
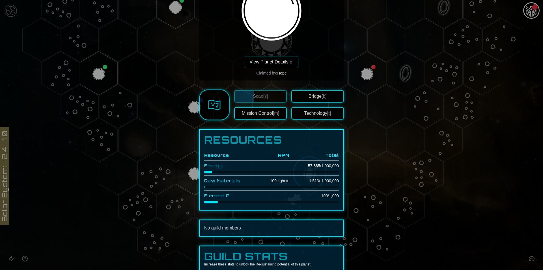
click at [269, 57] on button "View Planet Details [p]" at bounding box center [271, 62] width 53 height 12
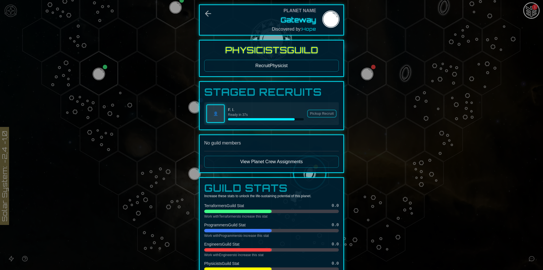
click at [281, 167] on button "View Planet Crew Assignments" at bounding box center [271, 162] width 135 height 12
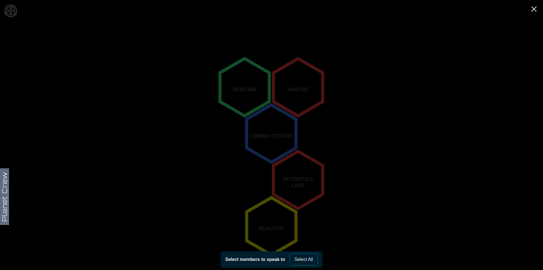
scroll to position [103, 0]
